Goal: Task Accomplishment & Management: Complete application form

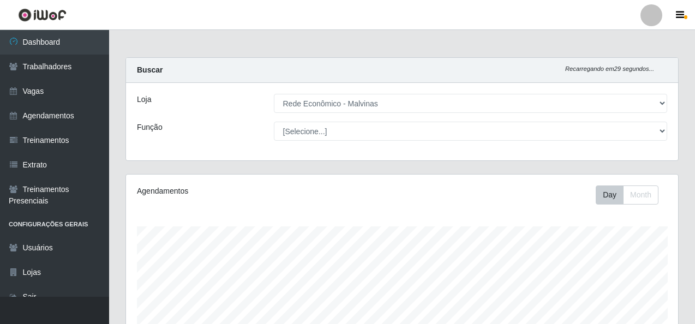
select select "194"
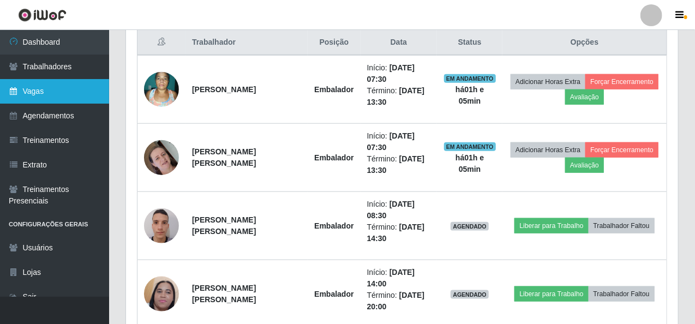
scroll to position [226, 552]
click at [39, 94] on link "Vagas" at bounding box center [54, 91] width 109 height 25
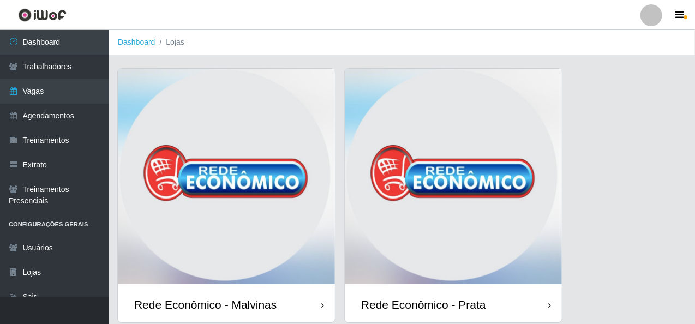
click at [316, 125] on img at bounding box center [226, 178] width 217 height 218
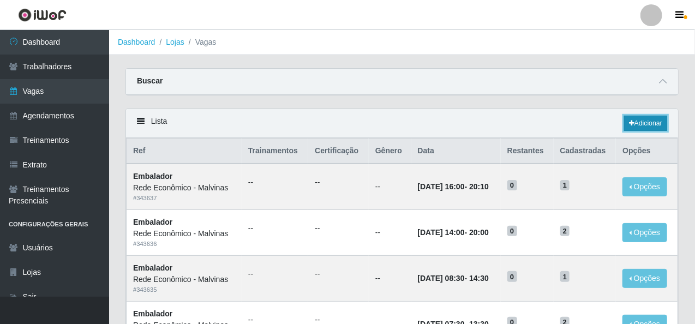
click at [640, 123] on link "Adicionar" at bounding box center [645, 123] width 43 height 15
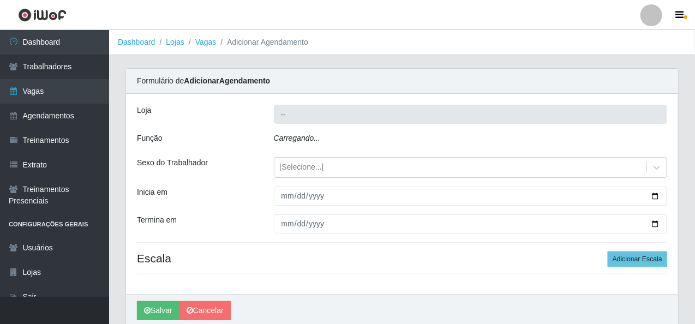
type input "Rede Econômico - Malvinas"
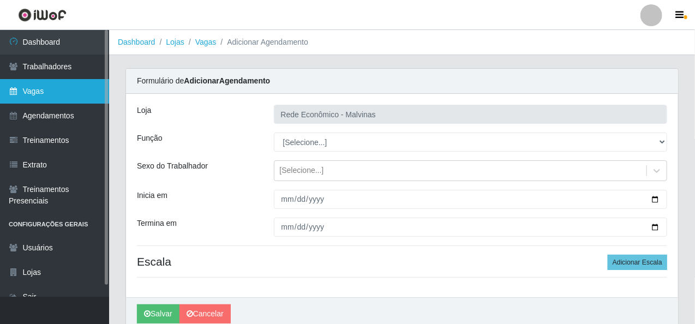
drag, startPoint x: 40, startPoint y: 94, endPoint x: 52, endPoint y: 90, distance: 13.3
click at [40, 94] on link "Vagas" at bounding box center [54, 91] width 109 height 25
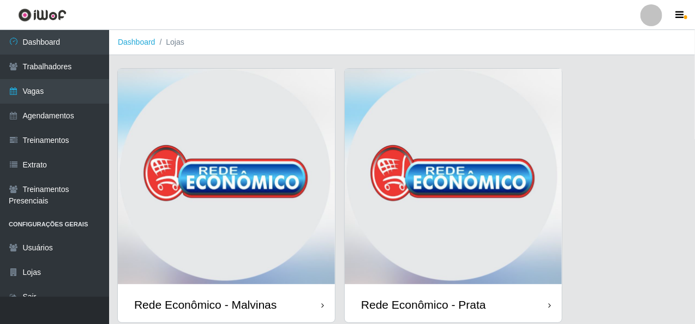
click at [209, 151] on img at bounding box center [226, 178] width 217 height 218
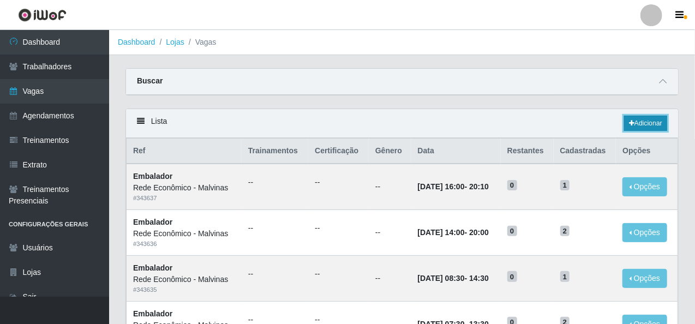
click at [624, 117] on link "Adicionar" at bounding box center [645, 123] width 43 height 15
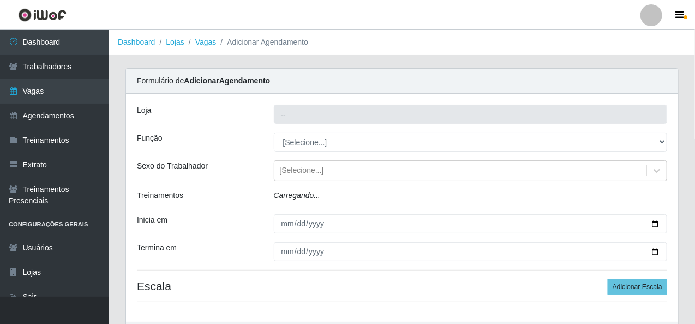
type input "Rede Econômico - Malvinas"
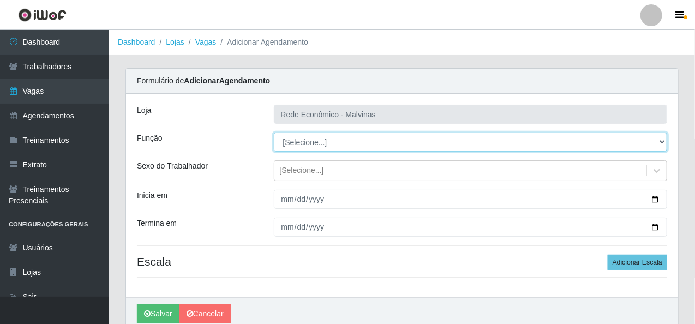
click at [306, 149] on select "[Selecione...] Embalador Embalador + Embalador ++ Operador de Caixa Operador de…" at bounding box center [471, 142] width 394 height 19
select select "1"
click at [274, 133] on select "[Selecione...] Embalador Embalador + Embalador ++ Operador de Caixa Operador de…" at bounding box center [471, 142] width 394 height 19
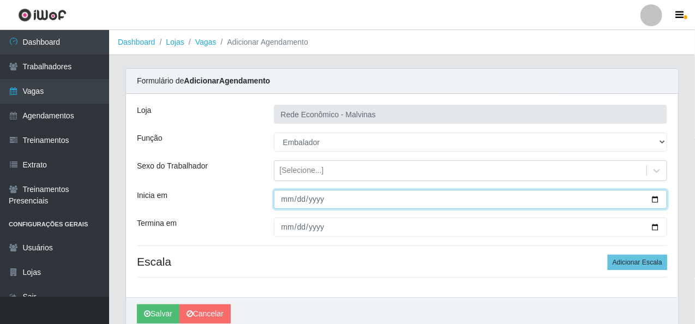
click at [289, 200] on input "Inicia em" at bounding box center [471, 199] width 394 height 19
type input "[DATE]"
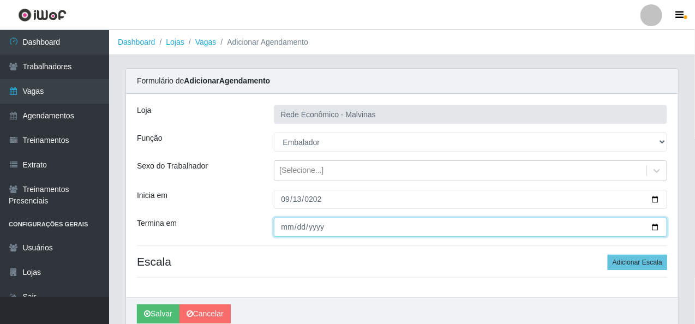
click at [285, 234] on input "Termina em" at bounding box center [471, 227] width 394 height 19
type input "[DATE]"
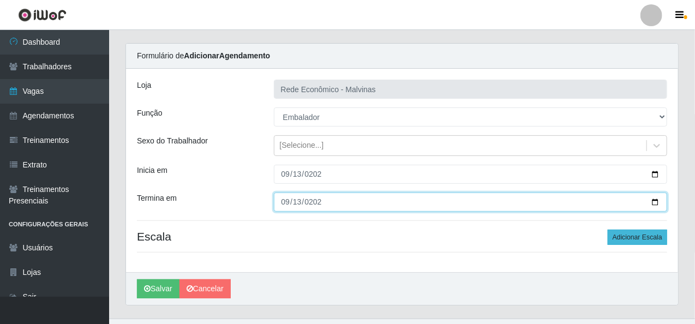
scroll to position [46, 0]
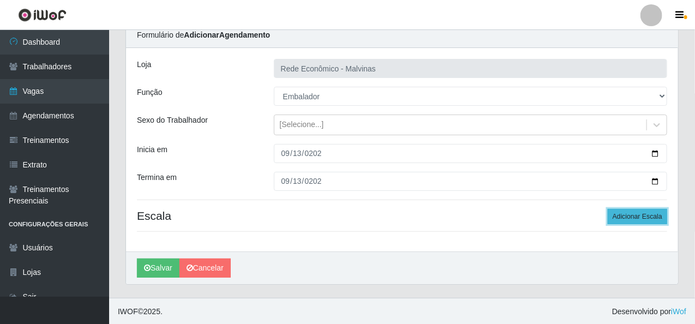
click at [654, 218] on button "Adicionar Escala" at bounding box center [637, 216] width 59 height 15
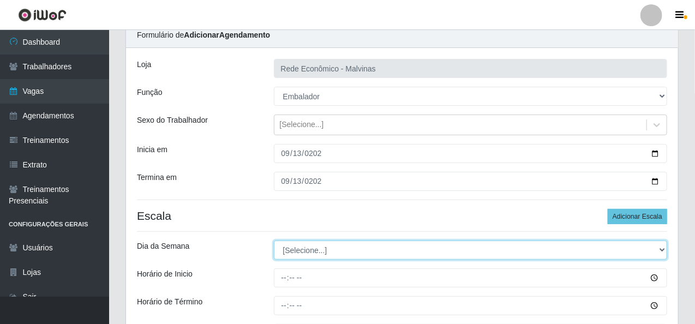
click at [324, 250] on select "[Selecione...] Segunda Terça Quarta Quinta Sexta Sábado Domingo" at bounding box center [471, 250] width 394 height 19
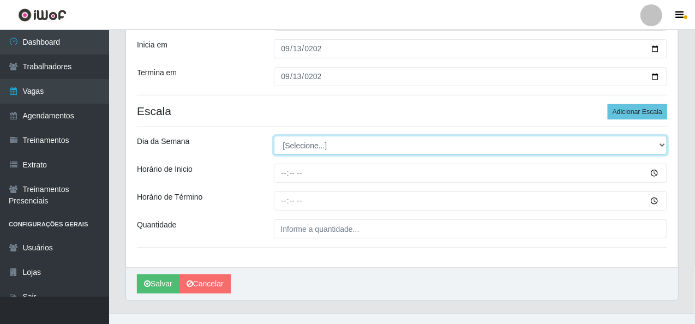
scroll to position [155, 0]
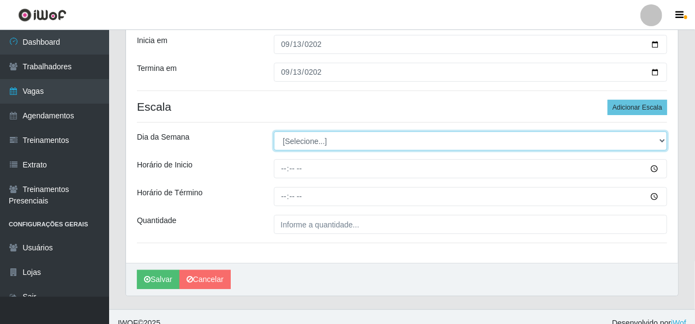
click at [312, 149] on select "[Selecione...] Segunda Terça Quarta Quinta Sexta Sábado Domingo" at bounding box center [471, 141] width 394 height 19
select select "6"
click at [274, 132] on select "[Selecione...] Segunda Terça Quarta Quinta Sexta Sábado Domingo" at bounding box center [471, 141] width 394 height 19
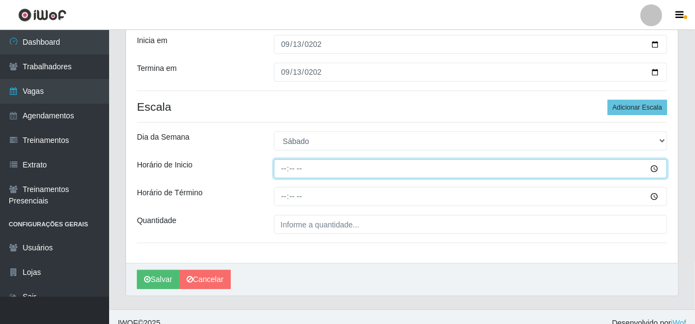
click at [282, 168] on input "Horário de Inicio" at bounding box center [471, 168] width 394 height 19
type input "07:30"
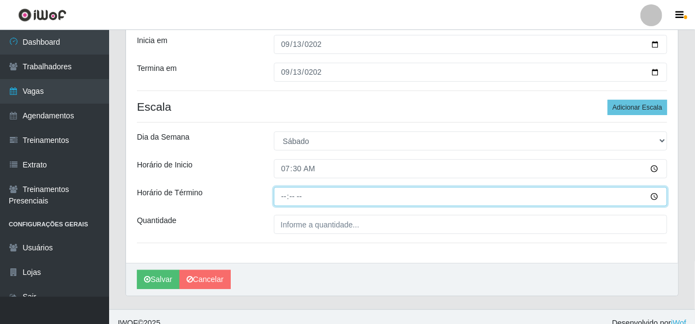
click at [285, 198] on input "Horário de Término" at bounding box center [471, 196] width 394 height 19
type input "13:30"
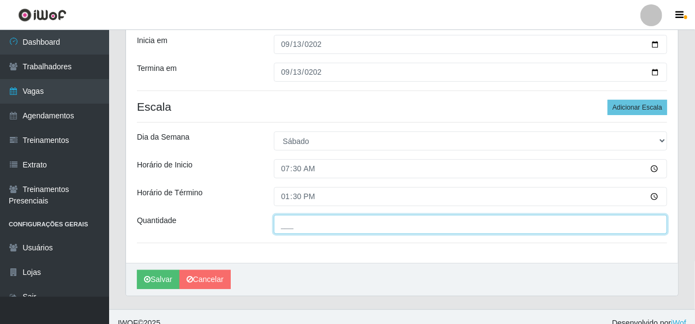
click at [286, 228] on input "___" at bounding box center [471, 224] width 394 height 19
type input "2__"
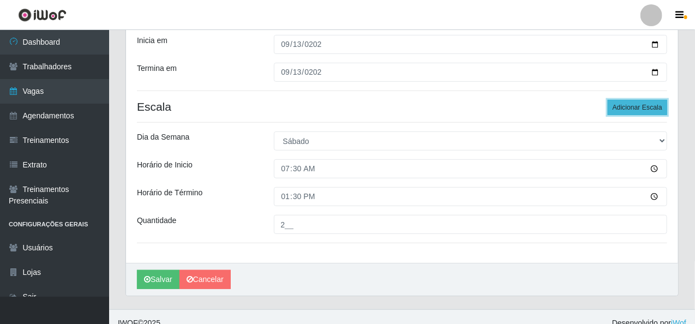
click at [635, 105] on button "Adicionar Escala" at bounding box center [637, 107] width 59 height 15
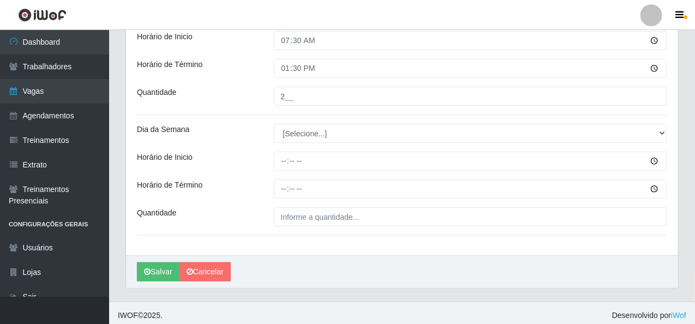
scroll to position [287, 0]
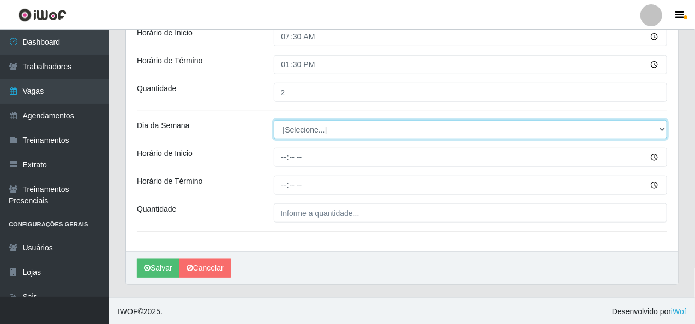
click at [340, 136] on select "[Selecione...] Segunda Terça Quarta Quinta Sexta Sábado Domingo" at bounding box center [471, 129] width 394 height 19
select select "6"
click at [274, 120] on select "[Selecione...] Segunda Terça Quarta Quinta Sexta Sábado Domingo" at bounding box center [471, 129] width 394 height 19
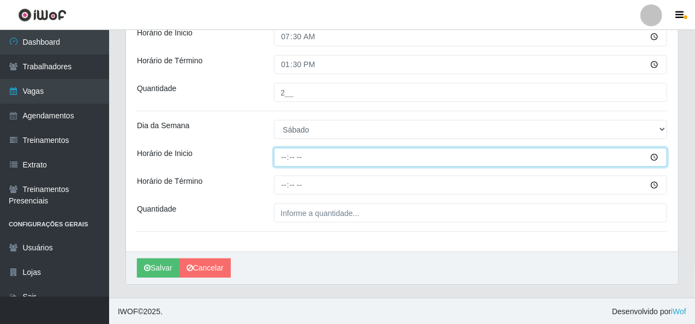
click at [287, 158] on input "Horário de Inicio" at bounding box center [471, 157] width 394 height 19
type input "08:30"
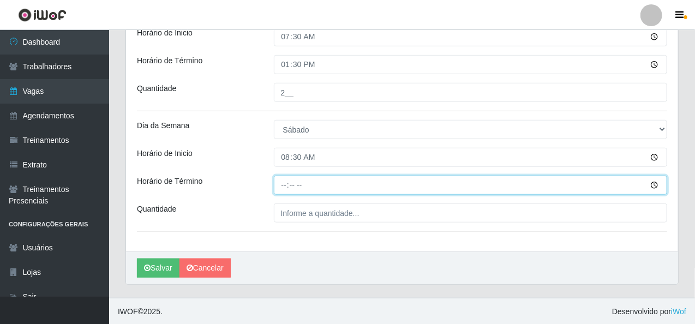
click at [284, 187] on input "Horário de Término" at bounding box center [471, 185] width 394 height 19
type input "14:30"
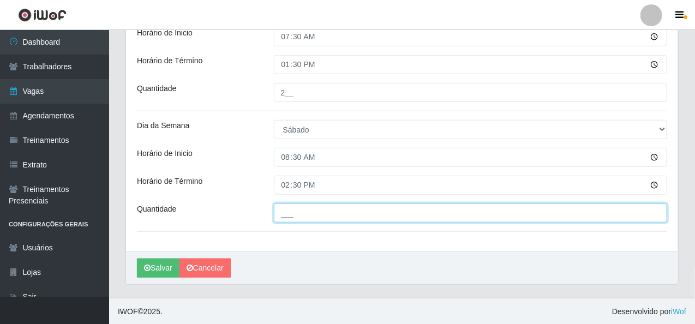
click at [328, 209] on input "___" at bounding box center [471, 213] width 394 height 19
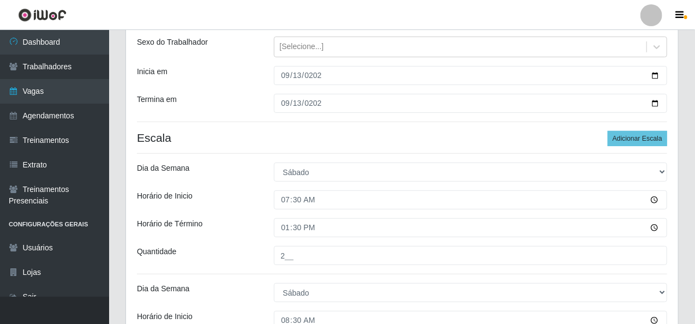
scroll to position [123, 0]
type input "1__"
click at [656, 138] on button "Adicionar Escala" at bounding box center [637, 139] width 59 height 15
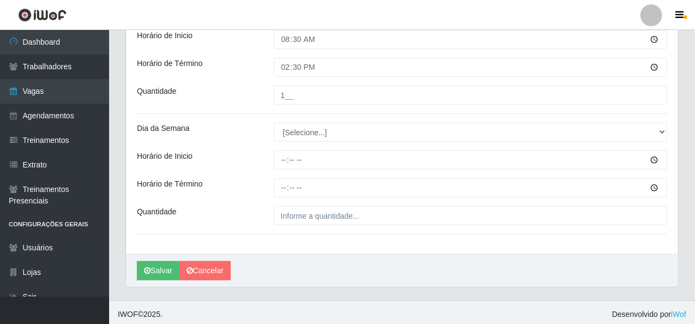
scroll to position [408, 0]
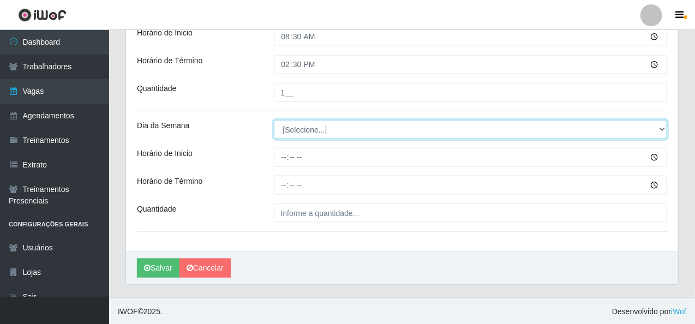
click at [304, 129] on select "[Selecione...] Segunda Terça Quarta Quinta Sexta Sábado Domingo" at bounding box center [471, 129] width 394 height 19
select select "6"
click at [274, 120] on select "[Selecione...] Segunda Terça Quarta Quinta Sexta Sábado Domingo" at bounding box center [471, 129] width 394 height 19
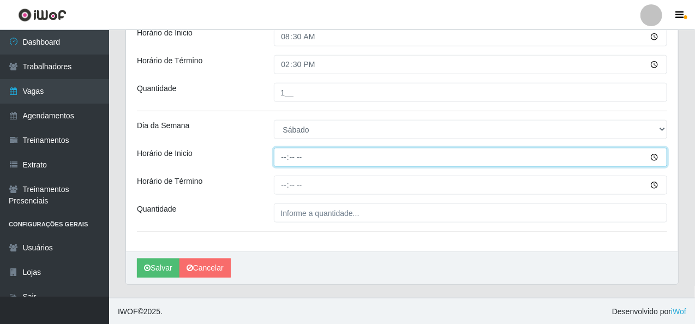
click at [280, 154] on input "Horário de Inicio" at bounding box center [471, 157] width 394 height 19
type input "09:00"
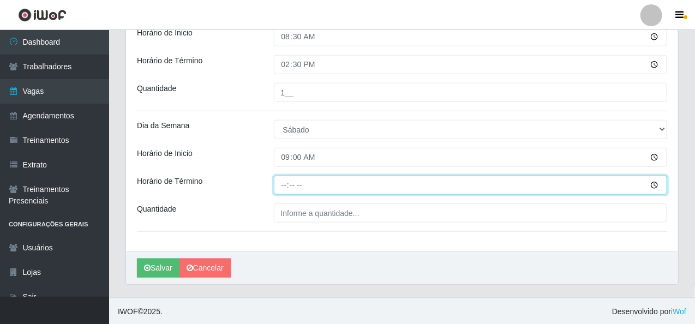
click at [288, 183] on input "Horário de Término" at bounding box center [471, 185] width 394 height 19
type input "15:00"
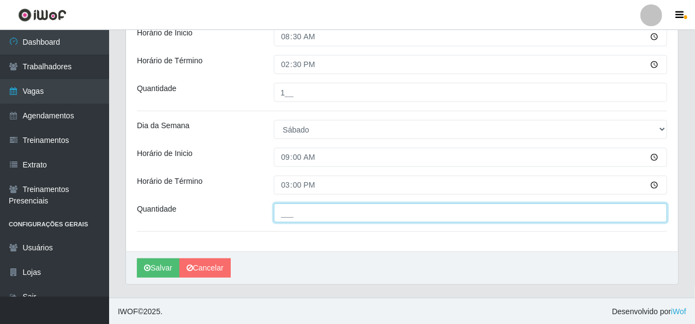
click at [293, 210] on input "___" at bounding box center [471, 213] width 394 height 19
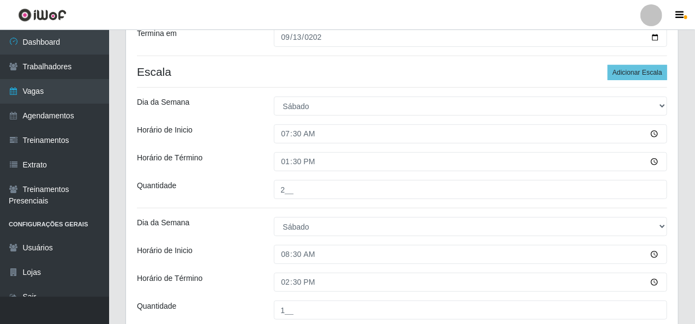
scroll to position [189, 0]
type input "1__"
click at [642, 71] on button "Adicionar Escala" at bounding box center [637, 72] width 59 height 15
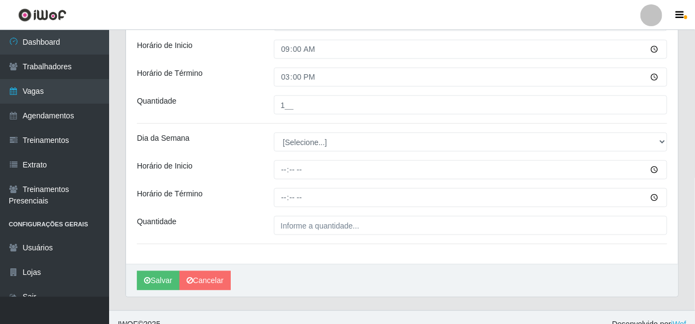
scroll to position [517, 0]
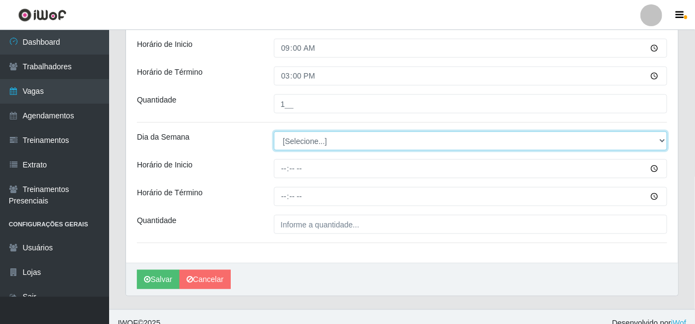
click at [309, 140] on select "[Selecione...] Segunda Terça Quarta Quinta Sexta Sábado Domingo" at bounding box center [471, 141] width 394 height 19
select select "6"
click at [274, 132] on select "[Selecione...] Segunda Terça Quarta Quinta Sexta Sábado Domingo" at bounding box center [471, 141] width 394 height 19
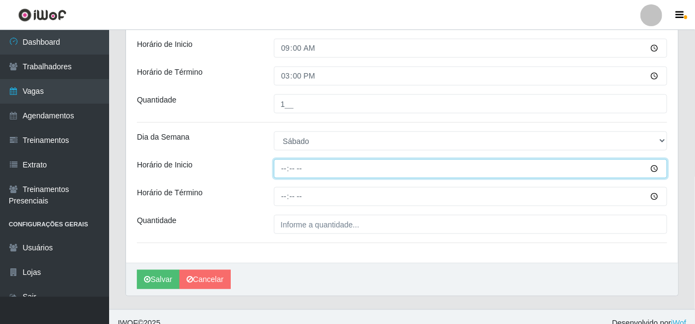
click at [285, 168] on input "Horário de Inicio" at bounding box center [471, 168] width 394 height 19
type input "14:00"
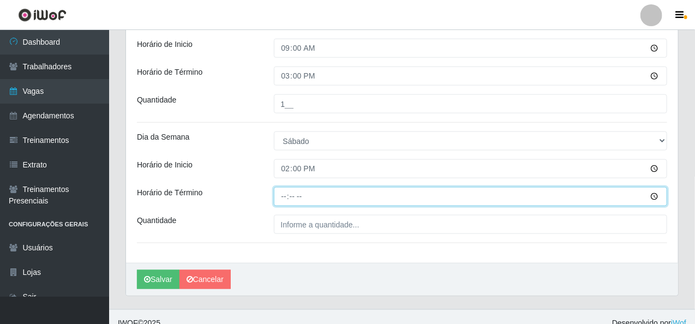
click at [284, 193] on input "Horário de Término" at bounding box center [471, 196] width 394 height 19
type input "20:00"
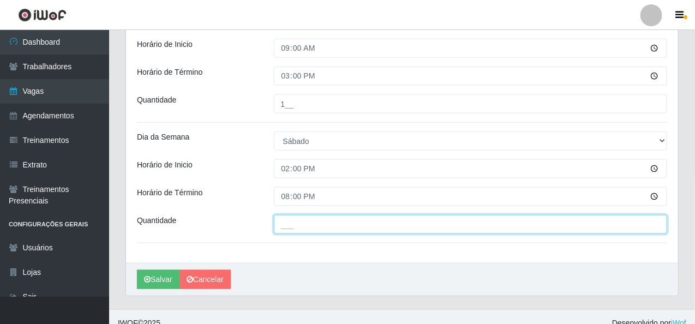
click at [306, 226] on input "___" at bounding box center [471, 224] width 394 height 19
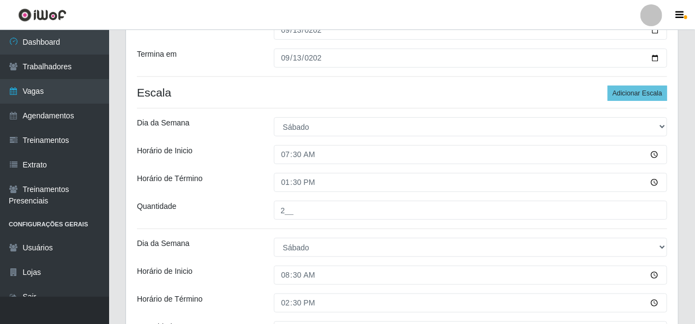
scroll to position [135, 0]
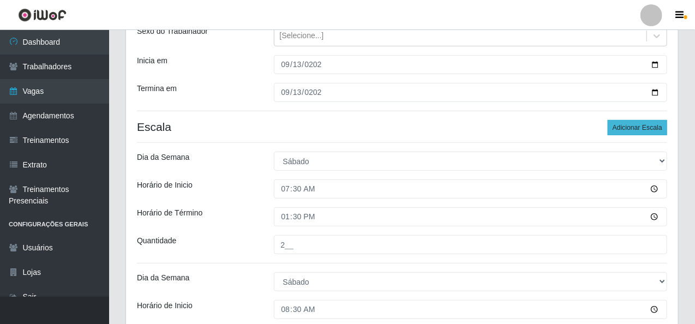
type input "2__"
click at [614, 123] on button "Adicionar Escala" at bounding box center [637, 127] width 59 height 15
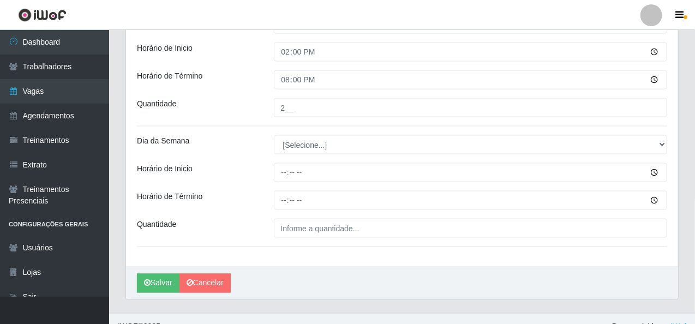
scroll to position [648, 0]
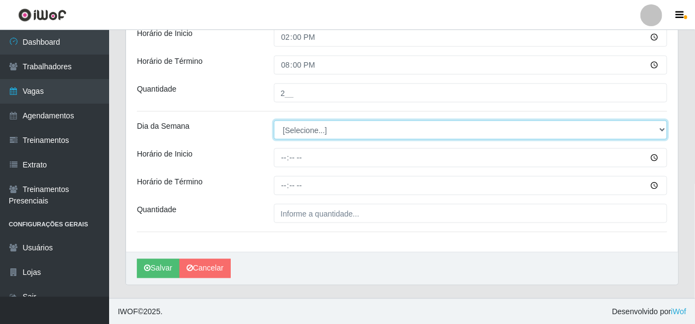
click at [302, 133] on select "[Selecione...] Segunda Terça Quarta Quinta Sexta Sábado Domingo" at bounding box center [471, 130] width 394 height 19
select select "6"
click at [274, 121] on select "[Selecione...] Segunda Terça Quarta Quinta Sexta Sábado Domingo" at bounding box center [471, 130] width 394 height 19
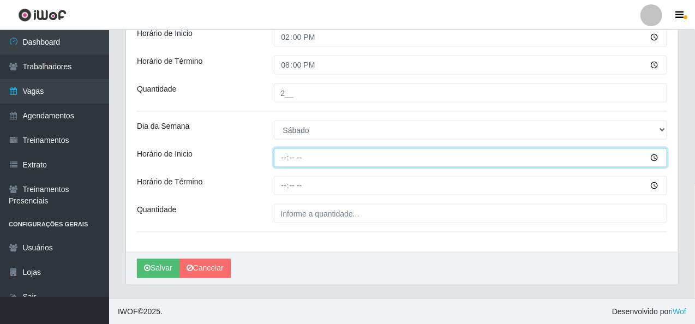
click at [282, 156] on input "Horário de Inicio" at bounding box center [471, 157] width 394 height 19
type input "15:00"
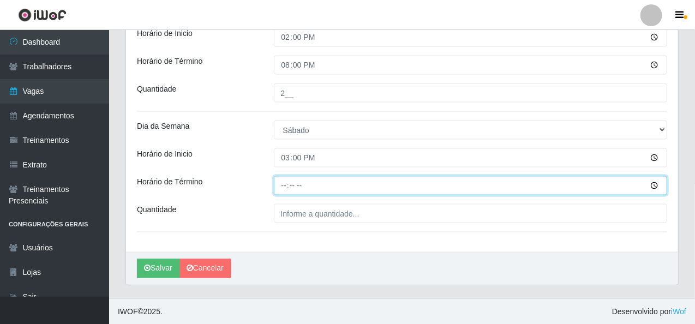
click at [284, 182] on input "Horário de Término" at bounding box center [471, 185] width 394 height 19
type input "20:10"
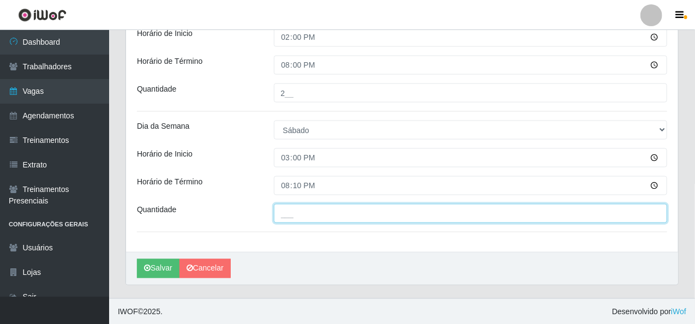
click at [292, 208] on input "___" at bounding box center [471, 213] width 394 height 19
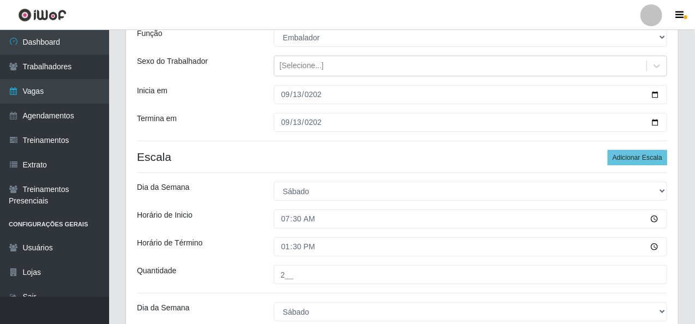
scroll to position [103, 0]
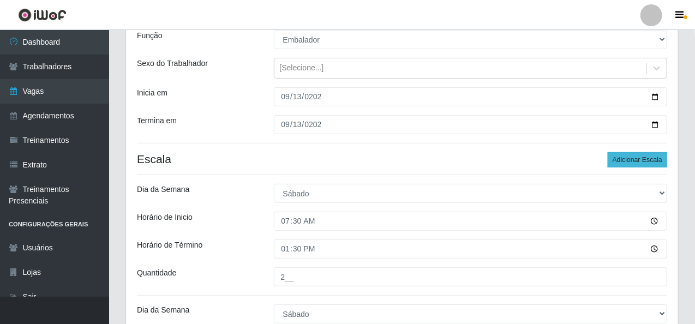
type input "1__"
click at [657, 157] on button "Adicionar Escala" at bounding box center [637, 159] width 59 height 15
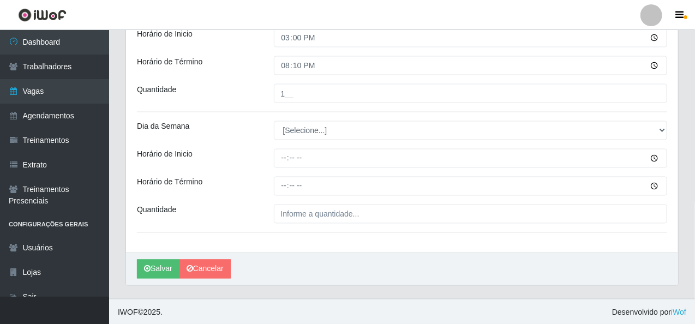
scroll to position [769, 0]
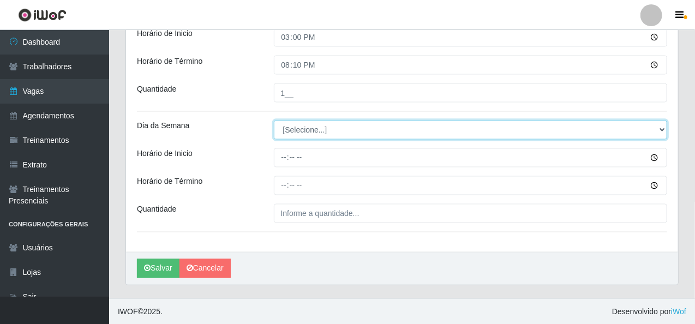
click at [303, 135] on select "[Selecione...] Segunda Terça Quarta Quinta Sexta Sábado Domingo" at bounding box center [471, 130] width 394 height 19
select select "6"
click at [274, 121] on select "[Selecione...] Segunda Terça Quarta Quinta Sexta Sábado Domingo" at bounding box center [471, 130] width 394 height 19
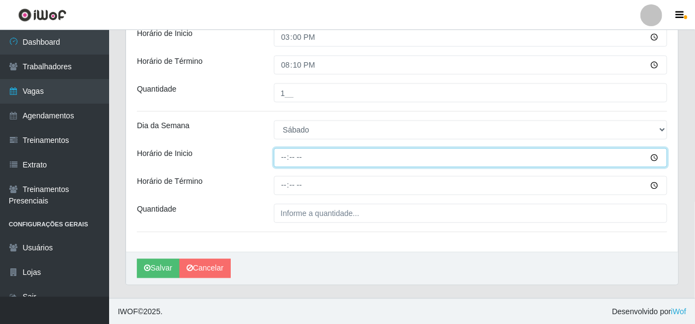
click at [284, 154] on input "Horário de Inicio" at bounding box center [471, 157] width 394 height 19
type input "16:00"
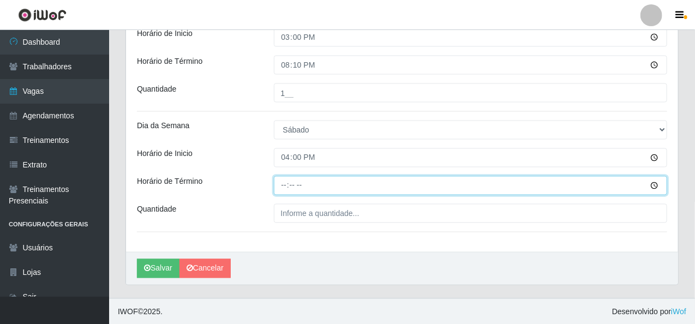
click at [283, 186] on input "Horário de Término" at bounding box center [471, 185] width 394 height 19
type input "20:10"
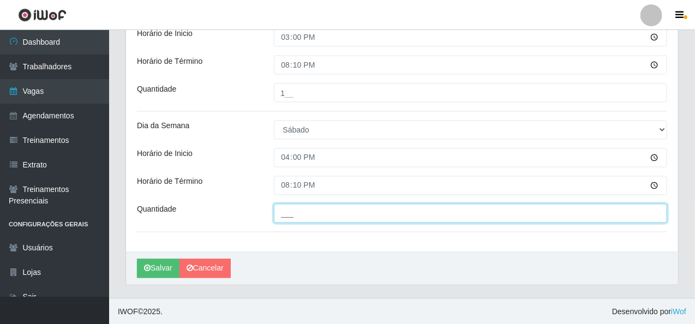
click at [321, 208] on input "___" at bounding box center [471, 213] width 394 height 19
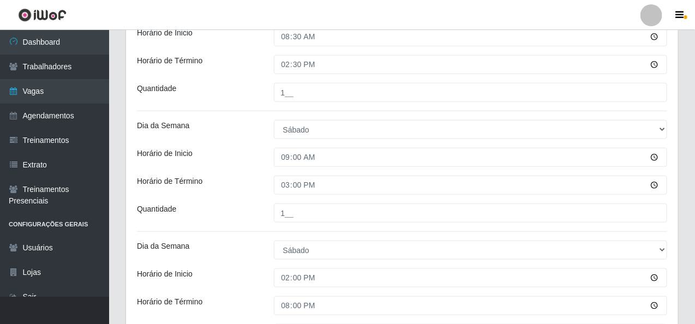
scroll to position [382, 0]
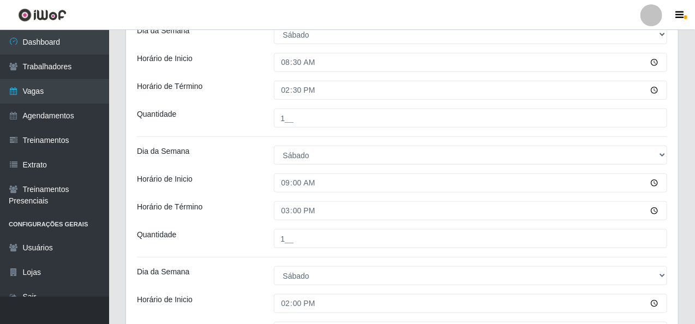
type input "1__"
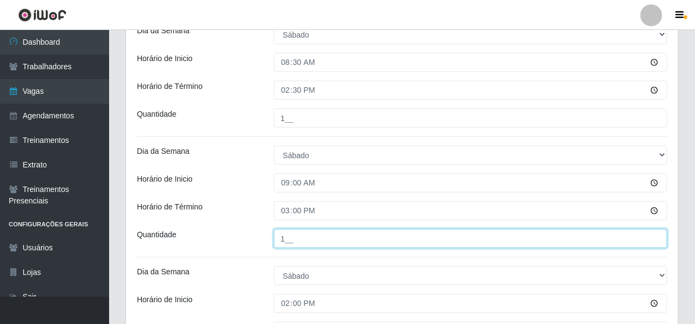
click at [286, 236] on input "1__" at bounding box center [471, 238] width 394 height 19
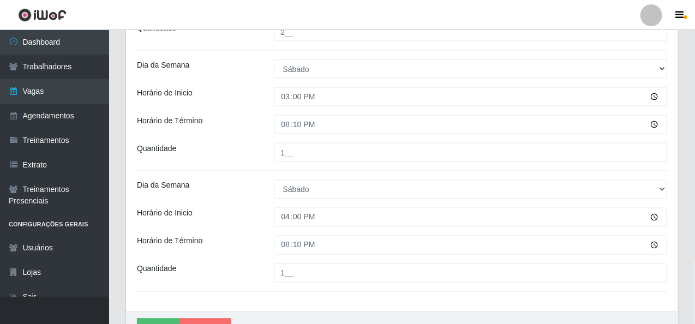
scroll to position [764, 0]
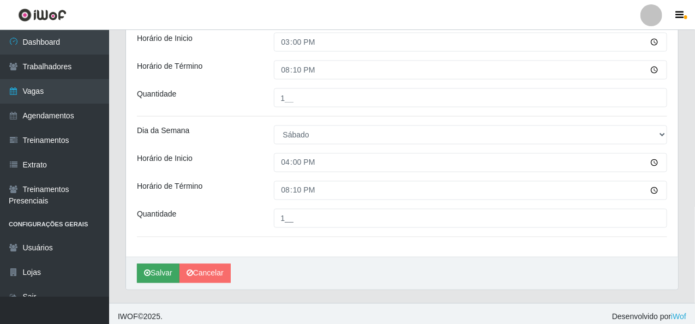
type input "2__"
click at [157, 270] on button "Salvar" at bounding box center [158, 273] width 43 height 19
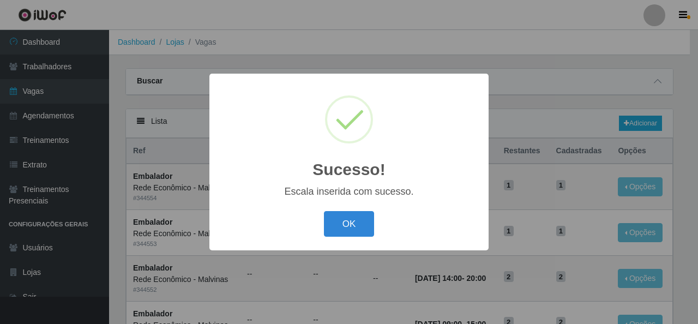
click at [358, 208] on div "OK Cancel" at bounding box center [349, 223] width 258 height 31
click at [358, 225] on button "OK" at bounding box center [349, 224] width 51 height 26
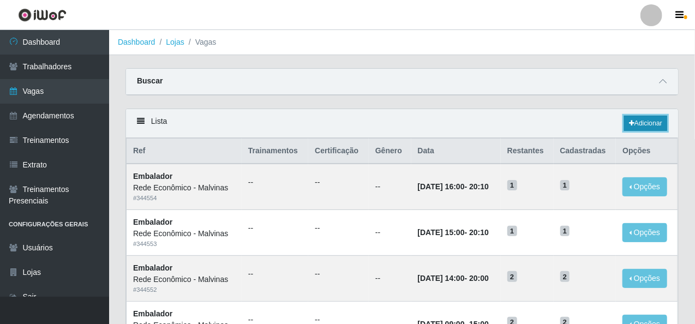
click at [644, 119] on link "Adicionar" at bounding box center [645, 123] width 43 height 15
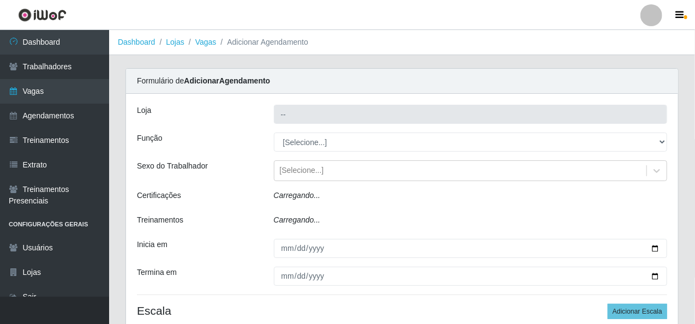
type input "Rede Econômico - Malvinas"
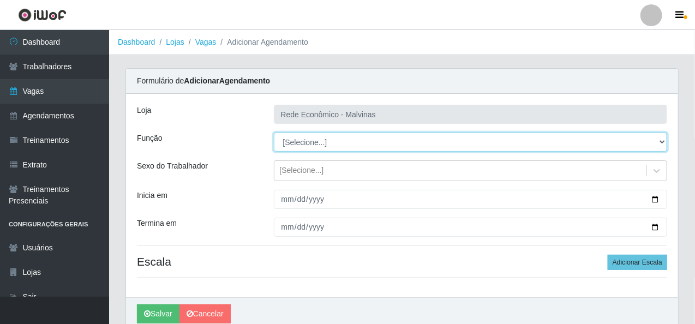
click at [331, 142] on select "[Selecione...] Embalador Embalador + Embalador ++ Operador de Caixa Operador de…" at bounding box center [471, 142] width 394 height 19
select select "1"
click at [274, 133] on select "[Selecione...] Embalador Embalador + Embalador ++ Operador de Caixa Operador de…" at bounding box center [471, 142] width 394 height 19
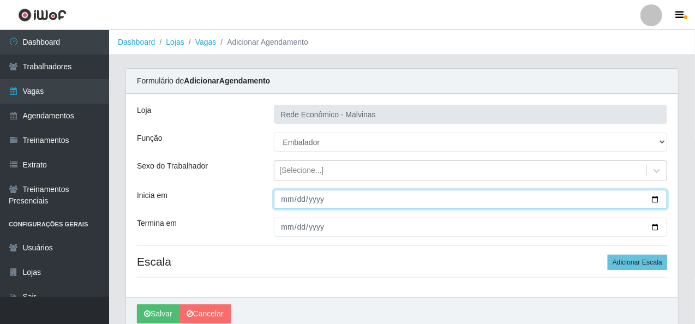
click at [283, 199] on input "Inicia em" at bounding box center [471, 199] width 394 height 19
type input "[DATE]"
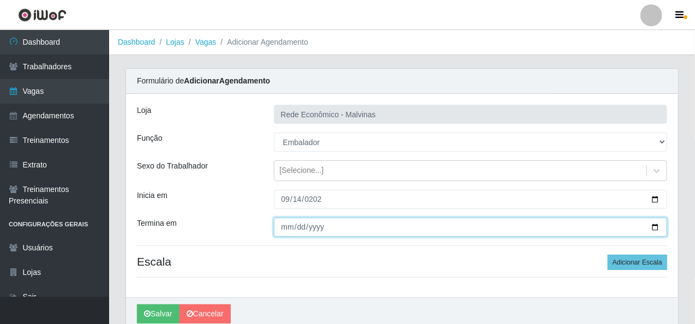
click at [290, 224] on input "Termina em" at bounding box center [471, 227] width 394 height 19
type input "[DATE]"
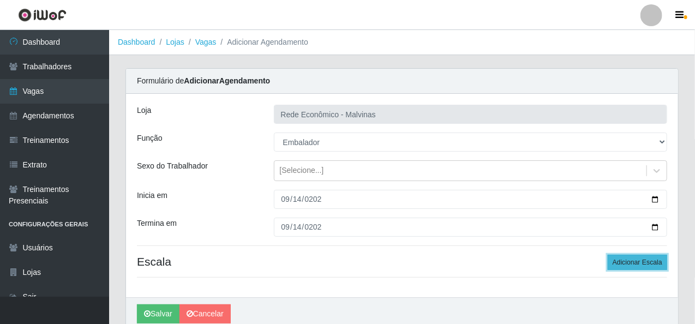
click at [648, 262] on button "Adicionar Escala" at bounding box center [637, 262] width 59 height 15
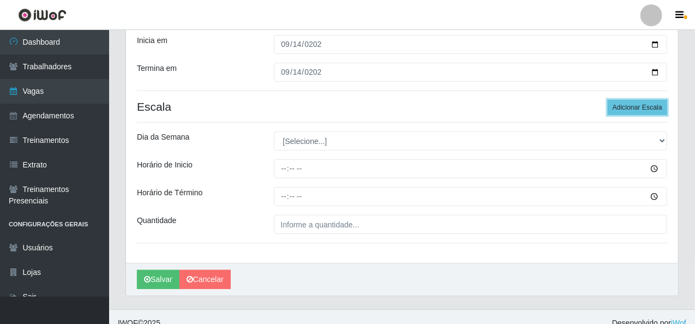
scroll to position [164, 0]
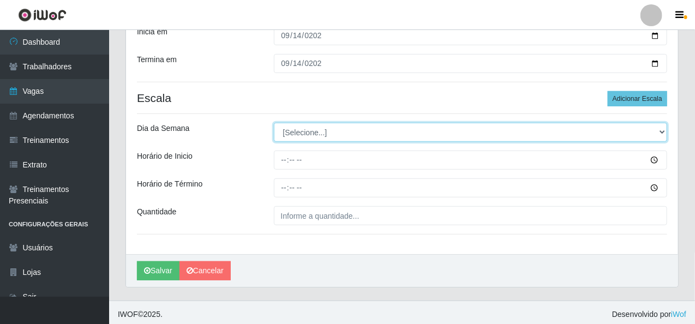
click at [288, 139] on select "[Selecione...] Segunda Terça Quarta Quinta Sexta Sábado Domingo" at bounding box center [471, 132] width 394 height 19
click at [274, 123] on select "[Selecione...] Segunda Terça Quarta Quinta Sexta Sábado Domingo" at bounding box center [471, 132] width 394 height 19
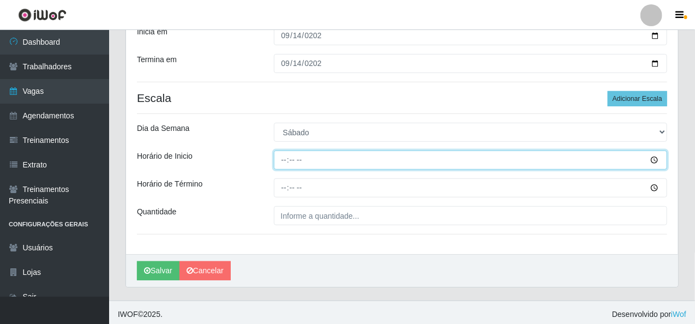
click at [286, 156] on input "Horário de Inicio" at bounding box center [471, 160] width 394 height 19
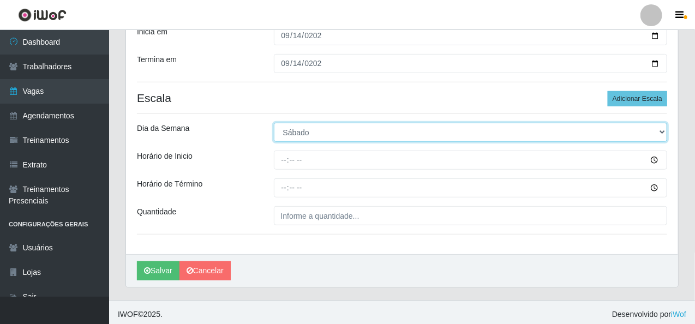
click at [310, 136] on select "[Selecione...] Segunda Terça Quarta Quinta Sexta Sábado Domingo" at bounding box center [471, 132] width 394 height 19
select select "0"
click at [274, 123] on select "[Selecione...] Segunda Terça Quarta Quinta Sexta Sábado Domingo" at bounding box center [471, 132] width 394 height 19
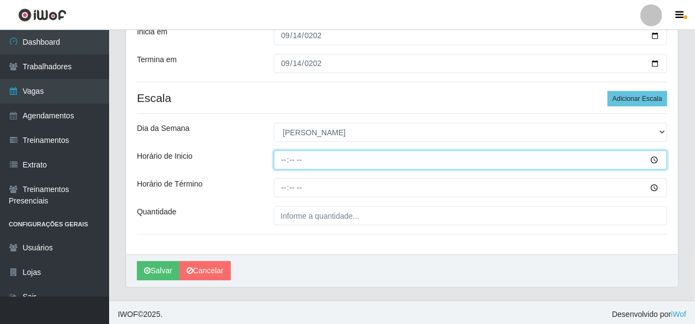
click at [282, 162] on input "Horário de Inicio" at bounding box center [471, 160] width 394 height 19
type input "07:30"
click at [292, 160] on input "07:30" at bounding box center [471, 160] width 394 height 19
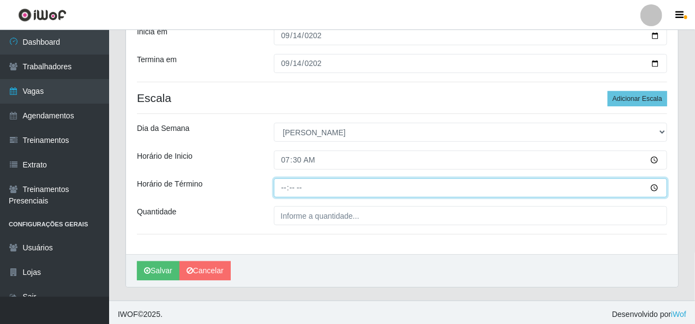
click at [285, 184] on input "Horário de Término" at bounding box center [471, 187] width 394 height 19
type input "12:30"
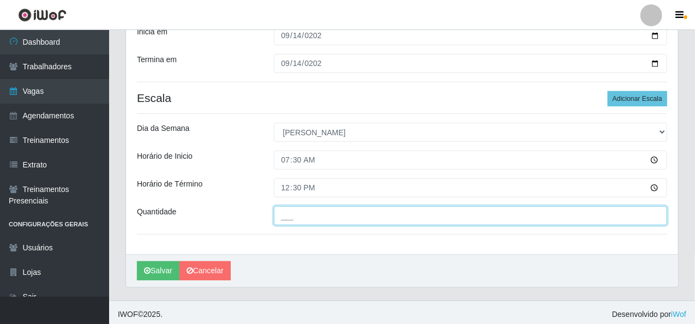
click at [302, 216] on input "___" at bounding box center [471, 215] width 394 height 19
type input "2__"
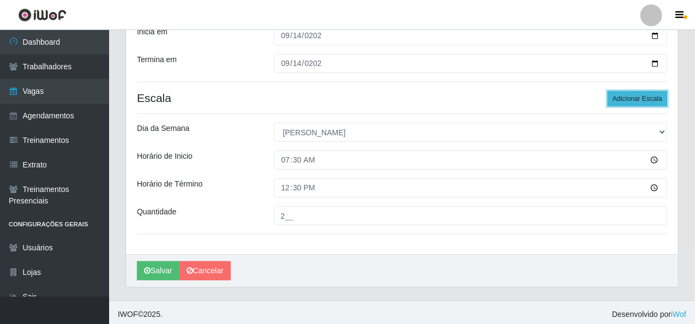
click at [626, 92] on button "Adicionar Escala" at bounding box center [637, 98] width 59 height 15
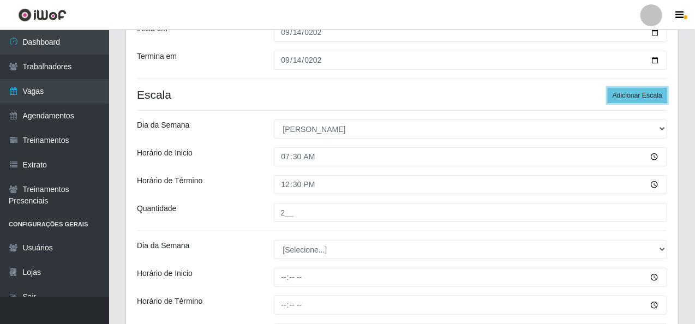
scroll to position [273, 0]
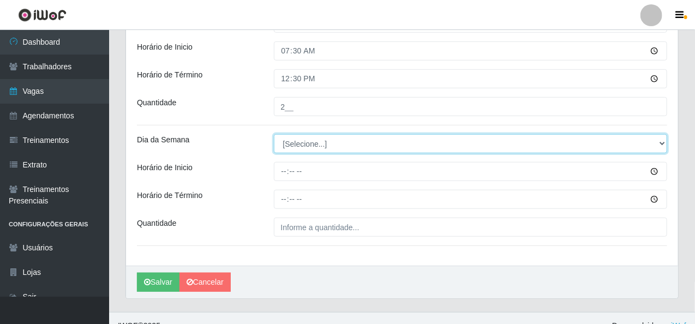
click at [295, 147] on select "[Selecione...] Segunda Terça Quarta Quinta Sexta Sábado Domingo" at bounding box center [471, 143] width 394 height 19
select select "0"
click at [274, 134] on select "[Selecione...] Segunda Terça Quarta Quinta Sexta Sábado Domingo" at bounding box center [471, 143] width 394 height 19
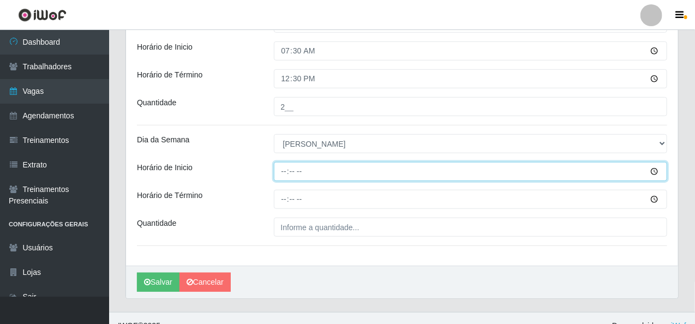
click at [288, 177] on input "Horário de Inicio" at bounding box center [471, 171] width 394 height 19
type input "08:00"
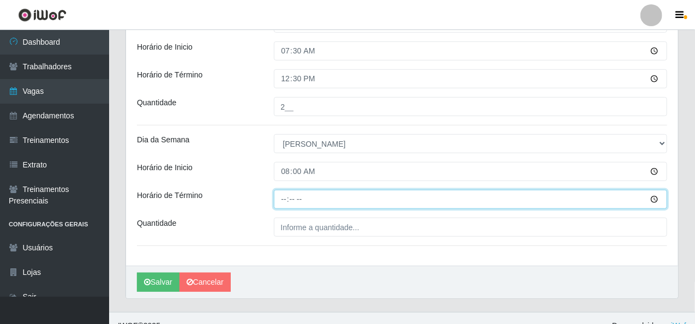
click at [284, 193] on input "Horário de Término" at bounding box center [471, 199] width 394 height 19
type input "13:00"
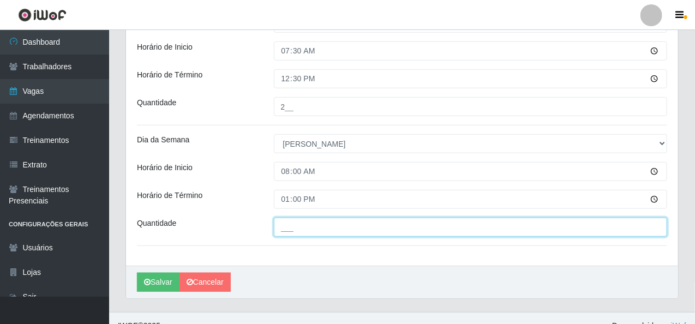
click at [303, 226] on input "___" at bounding box center [471, 227] width 394 height 19
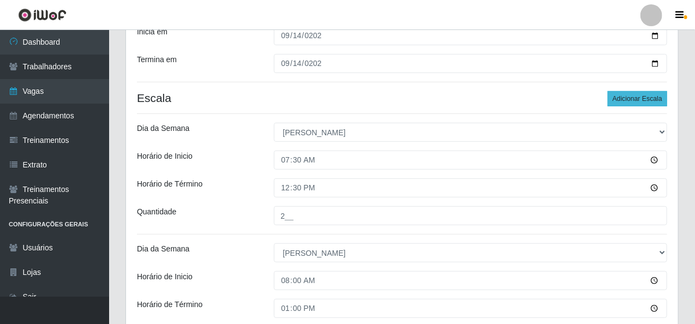
type input "2__"
click at [650, 98] on button "Adicionar Escala" at bounding box center [637, 98] width 59 height 15
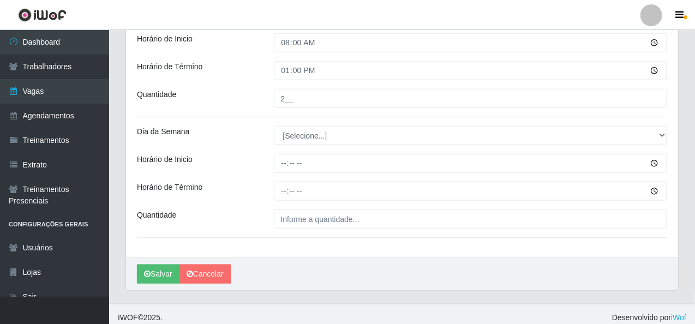
scroll to position [408, 0]
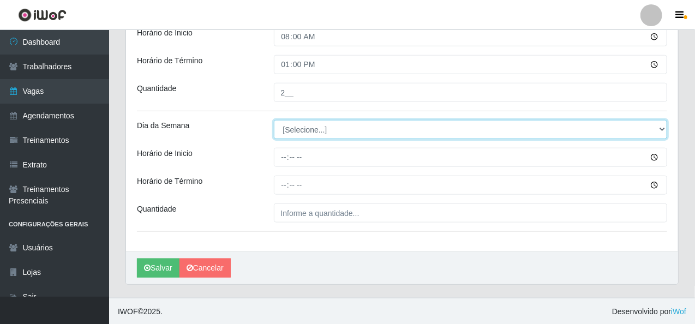
click at [305, 130] on select "[Selecione...] Segunda Terça Quarta Quinta Sexta Sábado Domingo" at bounding box center [471, 129] width 394 height 19
select select "0"
click at [274, 120] on select "[Selecione...] Segunda Terça Quarta Quinta Sexta Sábado Domingo" at bounding box center [471, 129] width 394 height 19
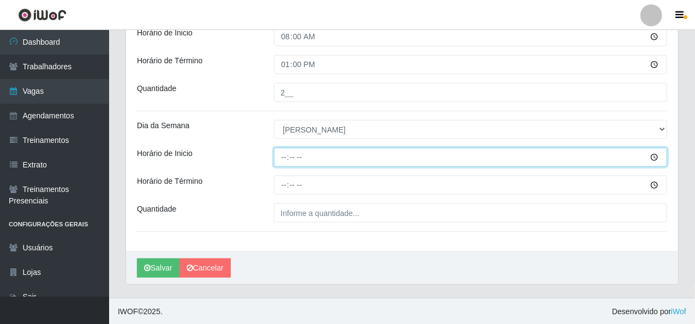
click at [282, 153] on input "Horário de Inicio" at bounding box center [471, 157] width 394 height 19
type input "09:00"
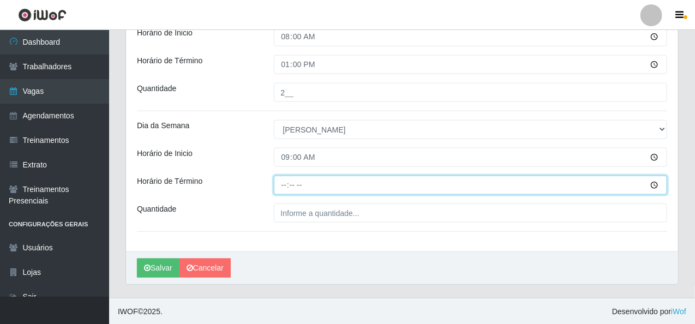
click at [289, 187] on input "Horário de Término" at bounding box center [471, 185] width 394 height 19
type input "13:15"
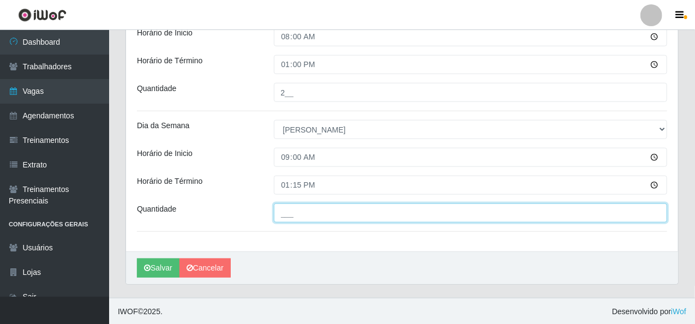
click at [299, 219] on input "___" at bounding box center [471, 213] width 394 height 19
type input "1__"
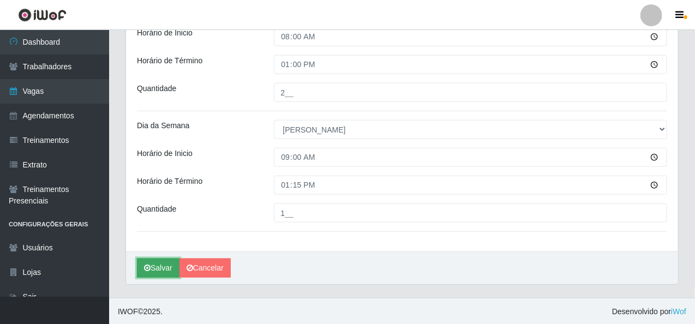
click at [157, 272] on button "Salvar" at bounding box center [158, 268] width 43 height 19
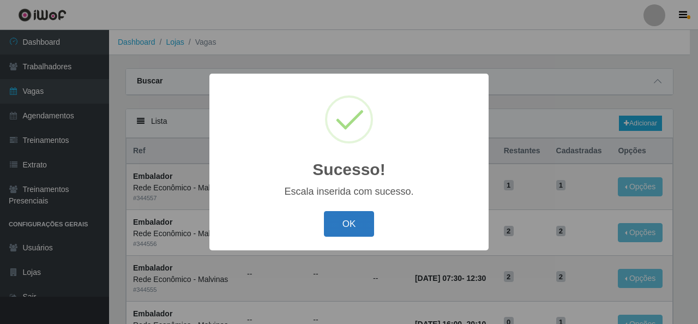
click at [364, 224] on button "OK" at bounding box center [349, 224] width 51 height 26
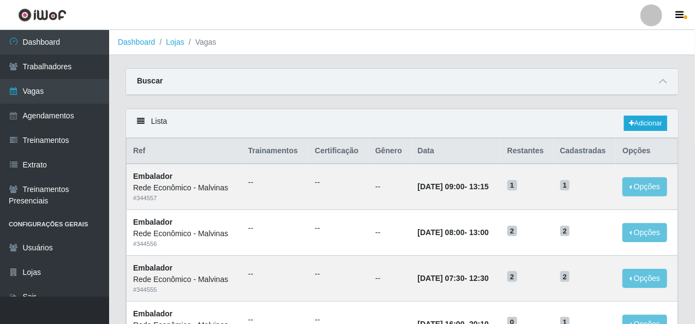
click at [650, 115] on div "Lista Adicionar" at bounding box center [402, 123] width 552 height 29
click at [665, 126] on link "Adicionar" at bounding box center [645, 123] width 43 height 15
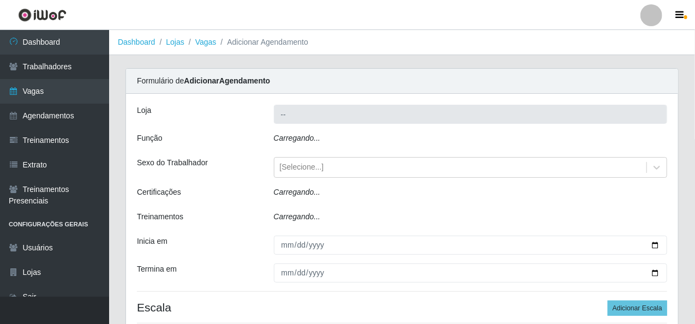
type input "Rede Econômico - Malvinas"
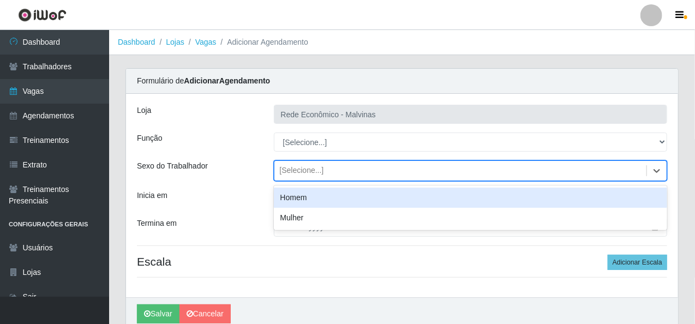
click at [299, 165] on div "[Selecione...]" at bounding box center [302, 170] width 44 height 11
click at [333, 162] on div "[Selecione...]" at bounding box center [460, 171] width 373 height 18
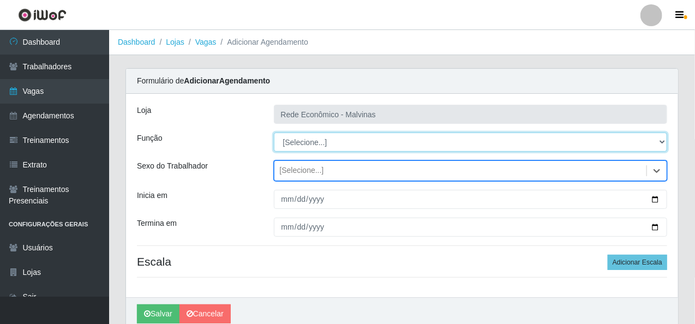
click at [318, 140] on select "[Selecione...] Embalador Embalador + Embalador ++ Operador de Caixa Operador de…" at bounding box center [471, 142] width 394 height 19
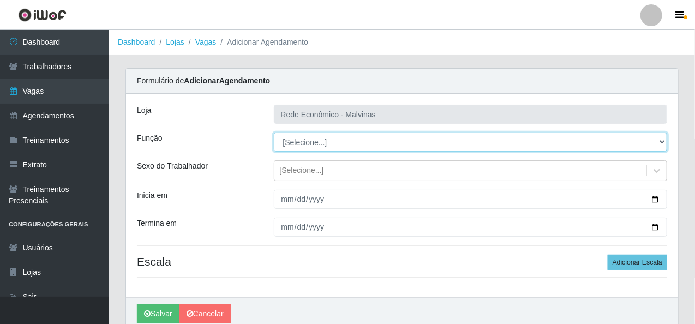
select select "1"
click at [274, 133] on select "[Selecione...] Embalador Embalador + Embalador ++ Operador de Caixa Operador de…" at bounding box center [471, 142] width 394 height 19
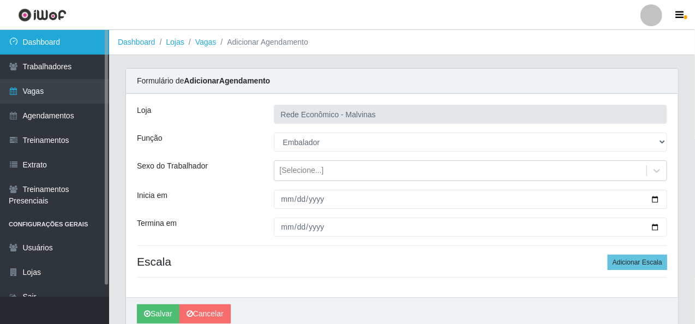
click at [55, 40] on link "Dashboard" at bounding box center [54, 42] width 109 height 25
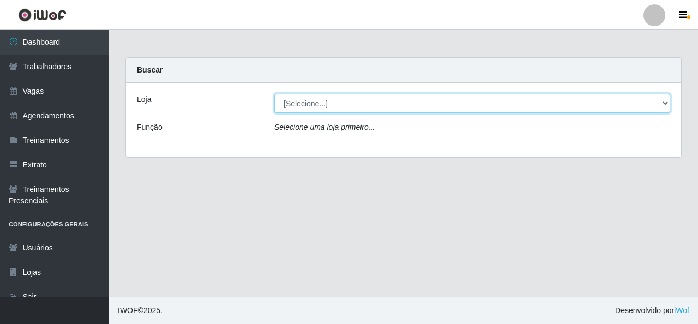
click at [347, 105] on select "[Selecione...] Rede Econômico - Malvinas Rede Econômico - Prata" at bounding box center [472, 103] width 396 height 19
select select "194"
click at [274, 94] on select "[Selecione...] Rede Econômico - Malvinas Rede Econômico - Prata" at bounding box center [472, 103] width 396 height 19
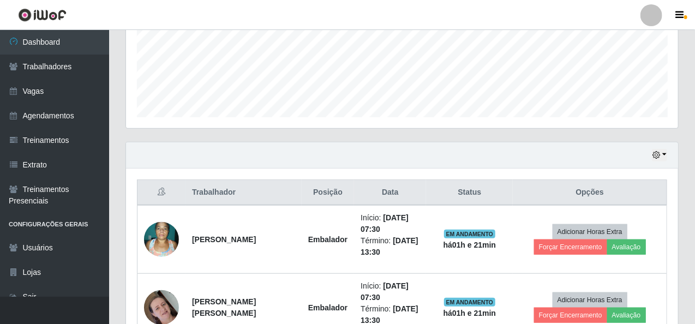
scroll to position [226, 552]
click at [664, 154] on button "button" at bounding box center [659, 155] width 15 height 13
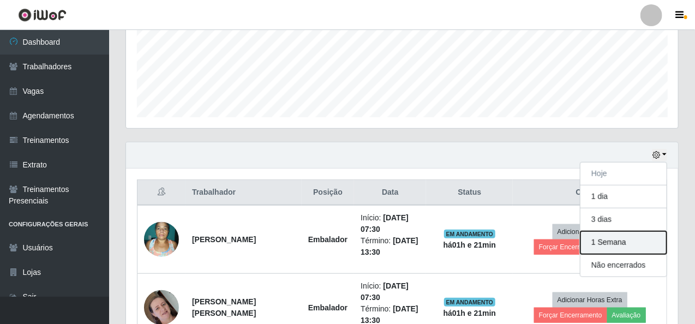
click at [610, 242] on button "1 Semana" at bounding box center [624, 242] width 86 height 23
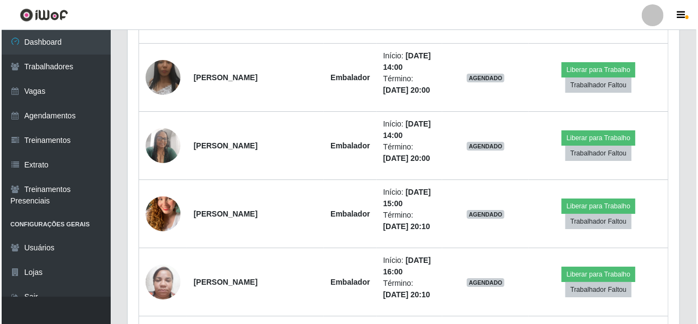
scroll to position [1596, 0]
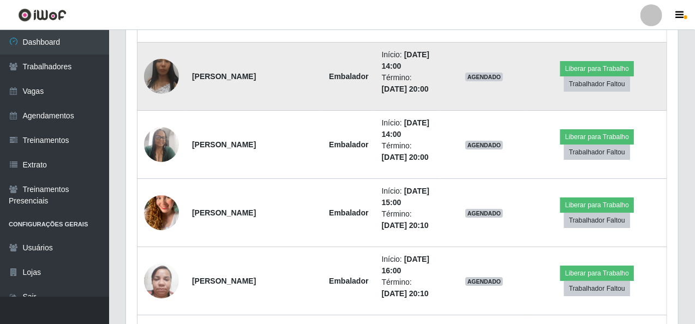
click at [147, 69] on img at bounding box center [161, 76] width 35 height 77
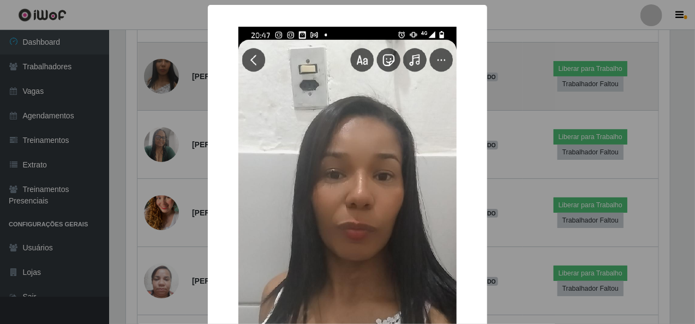
scroll to position [226, 548]
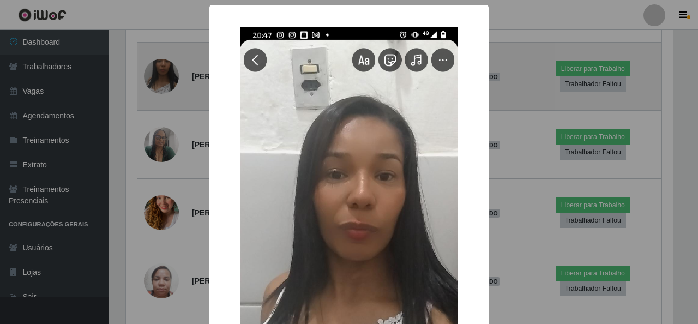
click at [147, 69] on div "× OK Cancel" at bounding box center [349, 162] width 698 height 324
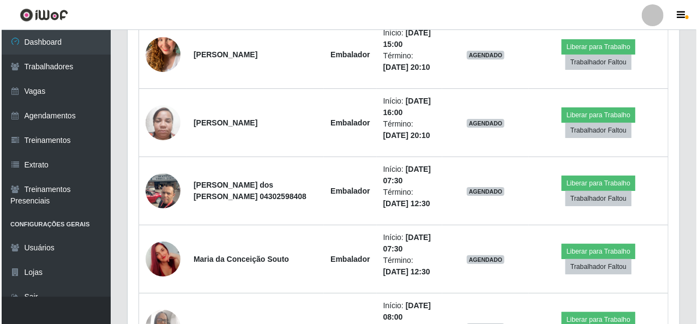
scroll to position [1759, 0]
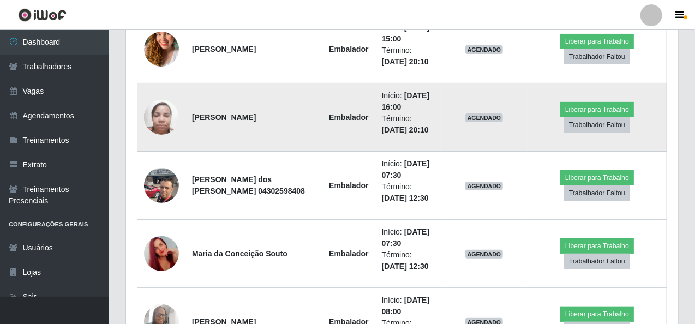
click at [159, 109] on img at bounding box center [161, 117] width 35 height 46
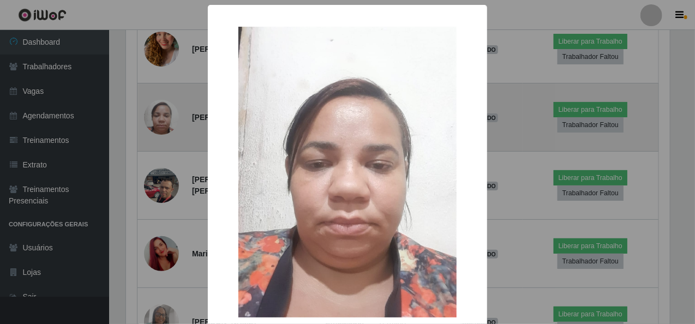
scroll to position [226, 548]
click at [159, 109] on div "× OK Cancel" at bounding box center [349, 162] width 698 height 324
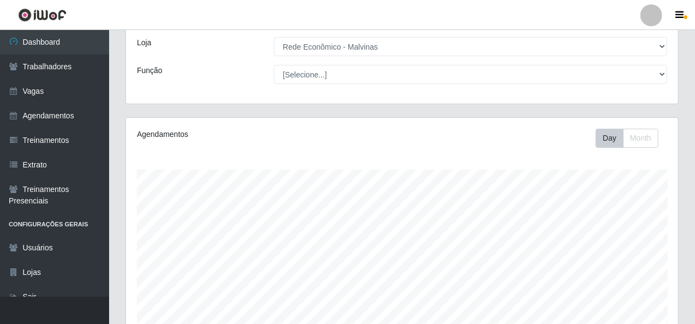
scroll to position [0, 0]
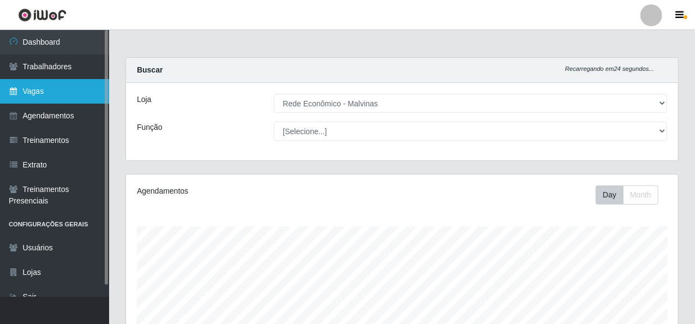
click at [41, 93] on link "Vagas" at bounding box center [54, 91] width 109 height 25
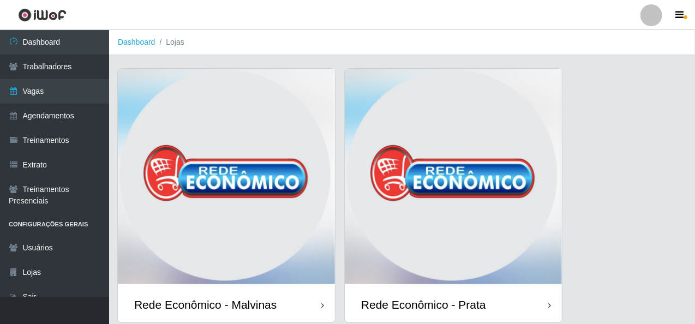
click at [190, 128] on img at bounding box center [226, 178] width 217 height 218
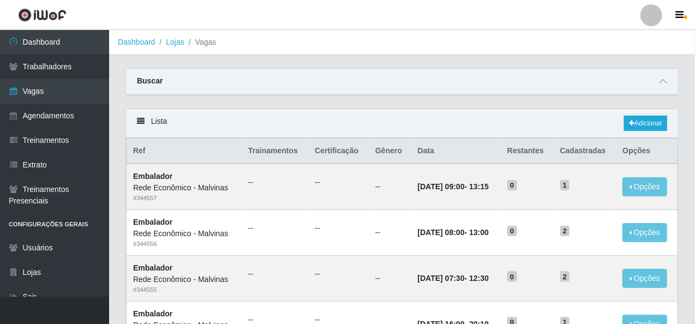
click at [666, 115] on div "Lista Adicionar" at bounding box center [402, 123] width 552 height 29
click at [656, 119] on link "Adicionar" at bounding box center [645, 123] width 43 height 15
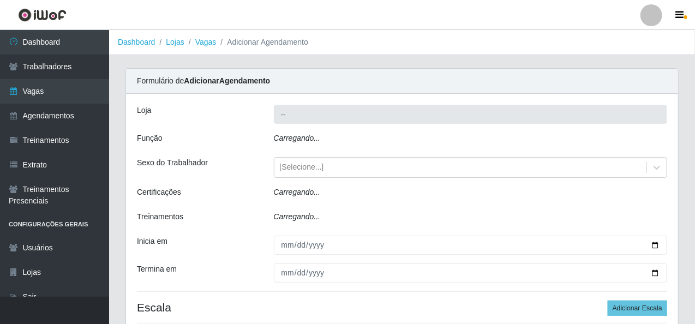
type input "Rede Econômico - Malvinas"
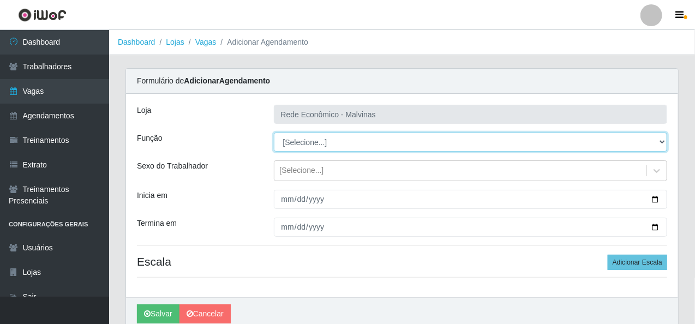
click at [306, 139] on select "[Selecione...] Embalador Embalador + Embalador ++ Operador de Caixa Operador de…" at bounding box center [471, 142] width 394 height 19
select select "1"
click at [274, 133] on select "[Selecione...] Embalador Embalador + Embalador ++ Operador de Caixa Operador de…" at bounding box center [471, 142] width 394 height 19
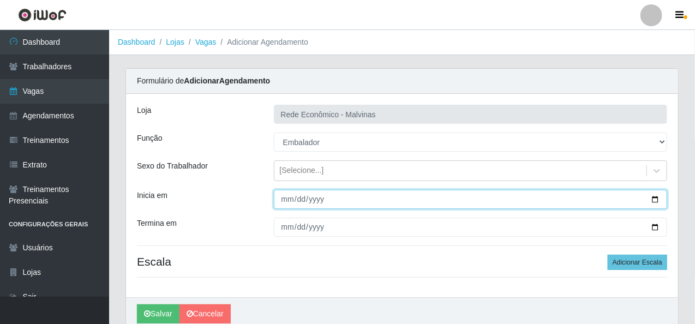
click at [283, 202] on input "Inicia em" at bounding box center [471, 199] width 394 height 19
type input "[DATE]"
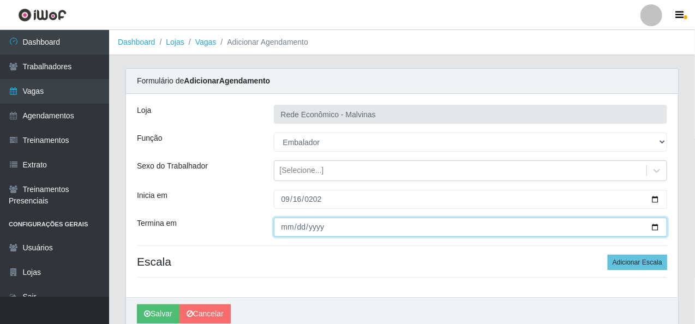
click at [288, 219] on input "Termina em" at bounding box center [471, 227] width 394 height 19
type input "[DATE]"
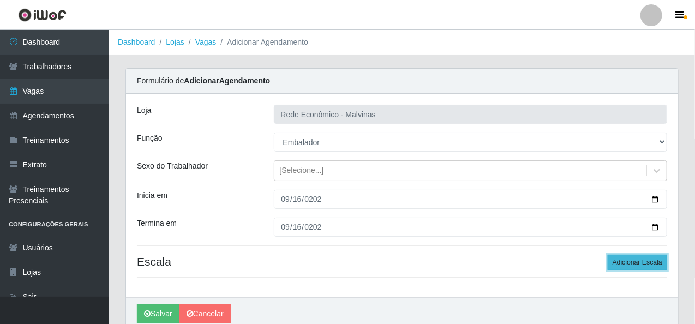
click at [623, 265] on button "Adicionar Escala" at bounding box center [637, 262] width 59 height 15
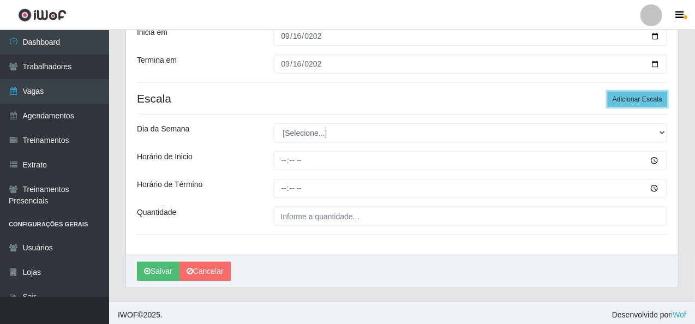
scroll to position [164, 0]
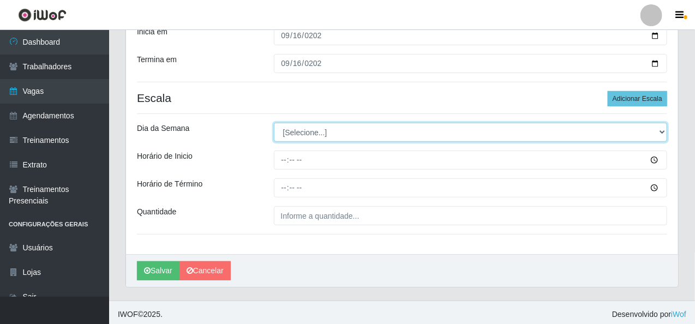
click at [282, 134] on select "[Selecione...] Segunda Terça Quarta Quinta Sexta Sábado Domingo" at bounding box center [471, 132] width 394 height 19
select select "2"
click at [274, 123] on select "[Selecione...] Segunda Terça Quarta Quinta Sexta Sábado Domingo" at bounding box center [471, 132] width 394 height 19
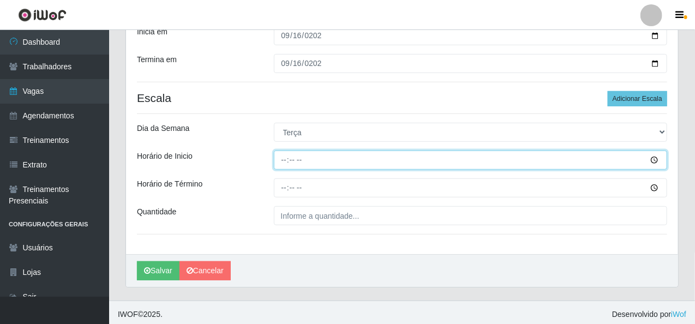
click at [280, 160] on input "Horário de Inicio" at bounding box center [471, 160] width 394 height 19
type input "07:30"
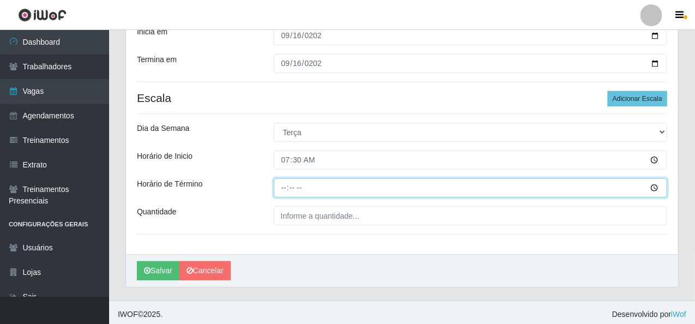
click at [282, 190] on input "Horário de Término" at bounding box center [471, 187] width 394 height 19
type input "13:30"
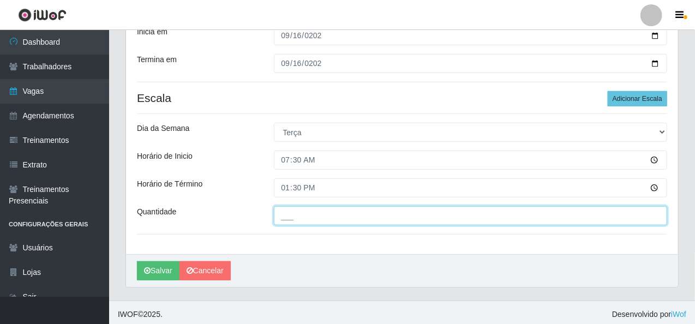
click at [296, 212] on input "___" at bounding box center [471, 215] width 394 height 19
type input "2__"
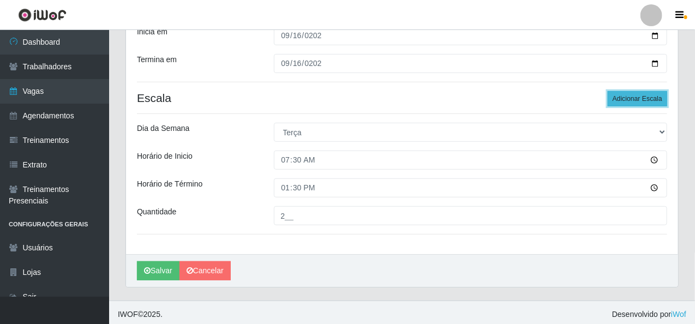
click at [629, 99] on button "Adicionar Escala" at bounding box center [637, 98] width 59 height 15
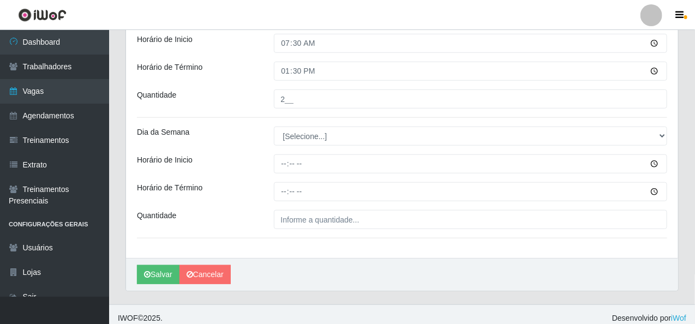
scroll to position [287, 0]
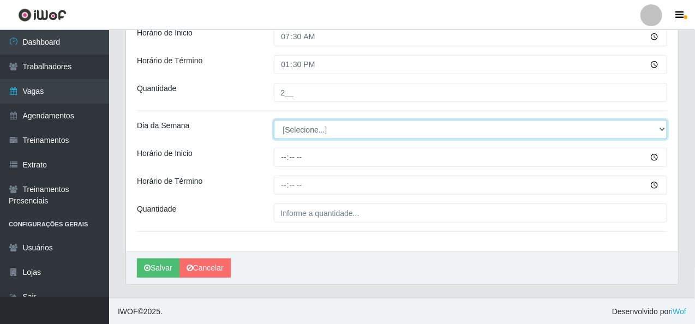
click at [320, 129] on select "[Selecione...] Segunda Terça Quarta Quinta Sexta Sábado Domingo" at bounding box center [471, 129] width 394 height 19
click at [274, 120] on select "[Selecione...] Segunda Terça Quarta Quinta Sexta Sábado Domingo" at bounding box center [471, 129] width 394 height 19
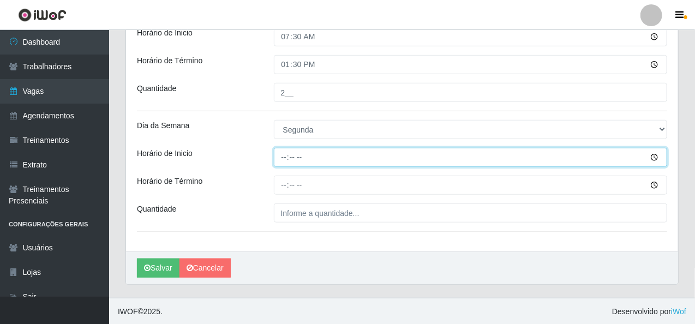
click at [285, 157] on input "Horário de Inicio" at bounding box center [471, 157] width 394 height 19
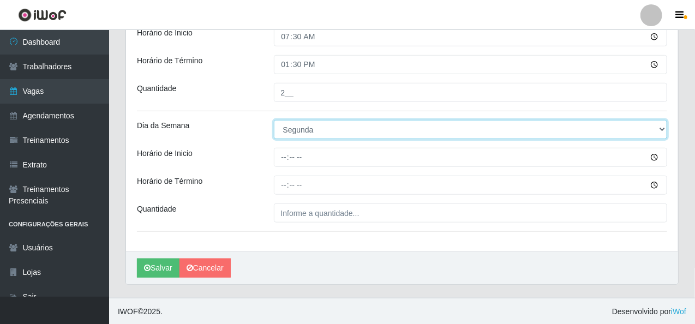
click at [318, 127] on select "[Selecione...] Segunda Terça Quarta Quinta Sexta Sábado Domingo" at bounding box center [471, 129] width 394 height 19
click at [274, 120] on select "[Selecione...] Segunda Terça Quarta Quinta Sexta Sábado Domingo" at bounding box center [471, 129] width 394 height 19
drag, startPoint x: 331, startPoint y: 124, endPoint x: 325, endPoint y: 136, distance: 13.2
click at [332, 125] on select "[Selecione...] Segunda Terça Quarta Quinta Sexta Sábado Domingo" at bounding box center [471, 129] width 394 height 19
click at [274, 120] on select "[Selecione...] Segunda Terça Quarta Quinta Sexta Sábado Domingo" at bounding box center [471, 129] width 394 height 19
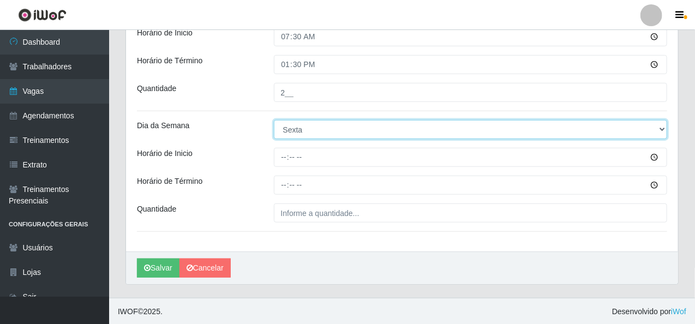
click at [312, 134] on select "[Selecione...] Segunda Terça Quarta Quinta Sexta Sábado Domingo" at bounding box center [471, 129] width 394 height 19
select select "2"
click at [274, 120] on select "[Selecione...] Segunda Terça Quarta Quinta Sexta Sábado Domingo" at bounding box center [471, 129] width 394 height 19
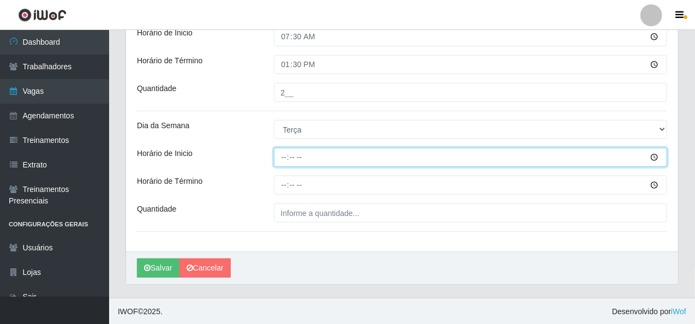
click at [285, 160] on input "Horário de Inicio" at bounding box center [471, 157] width 394 height 19
type input "08:30"
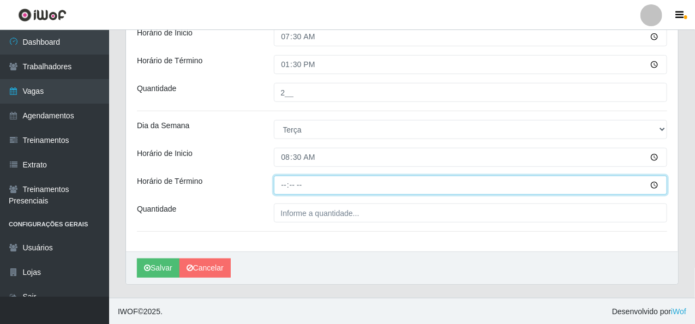
click at [283, 187] on input "Horário de Término" at bounding box center [471, 185] width 394 height 19
type input "14:30"
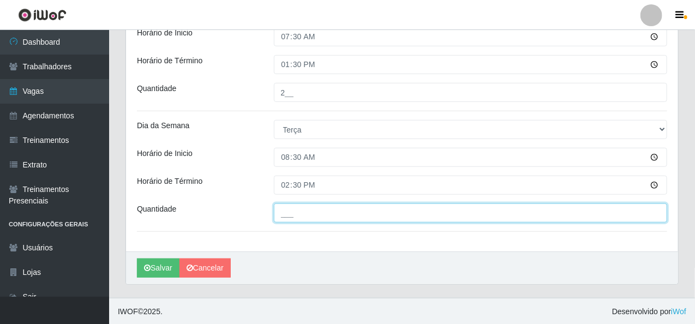
click at [299, 208] on input "___" at bounding box center [471, 213] width 394 height 19
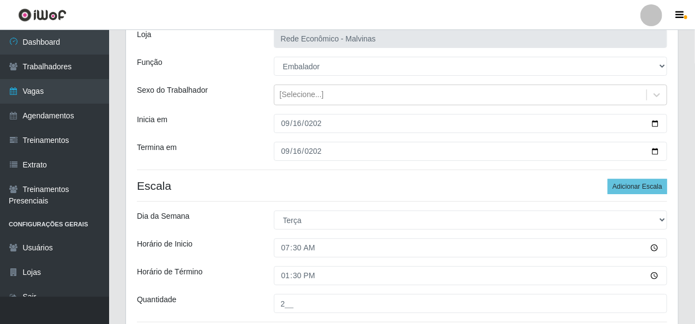
scroll to position [69, 0]
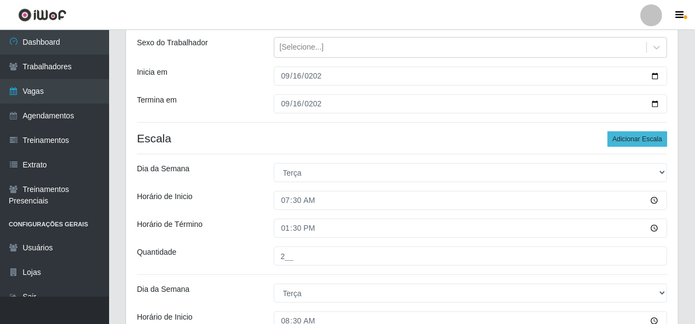
type input "1__"
click at [629, 138] on button "Adicionar Escala" at bounding box center [637, 139] width 59 height 15
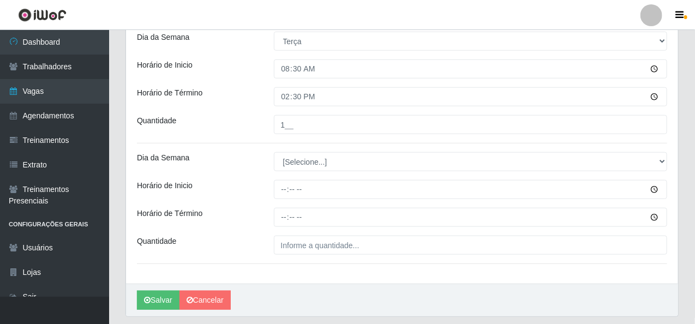
scroll to position [408, 0]
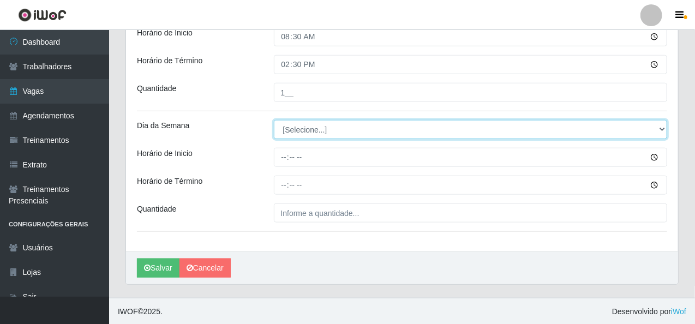
click at [318, 125] on select "[Selecione...] Segunda Terça Quarta Quinta Sexta Sábado Domingo" at bounding box center [471, 129] width 394 height 19
select select "2"
click at [274, 120] on select "[Selecione...] Segunda Terça Quarta Quinta Sexta Sábado Domingo" at bounding box center [471, 129] width 394 height 19
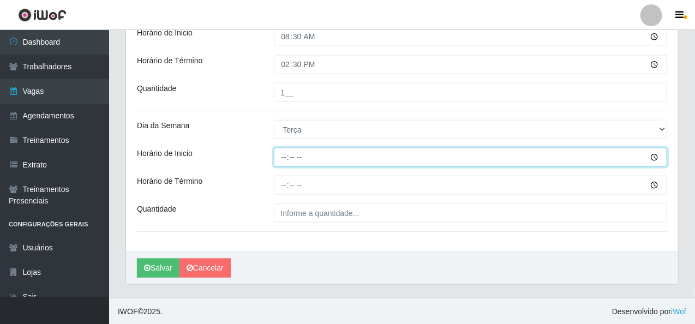
click at [288, 157] on input "Horário de Inicio" at bounding box center [471, 157] width 394 height 19
type input "14:00"
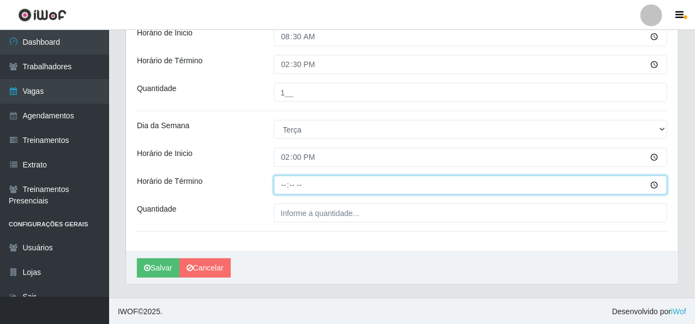
click at [285, 179] on input "Horário de Término" at bounding box center [471, 185] width 394 height 19
type input "20:00"
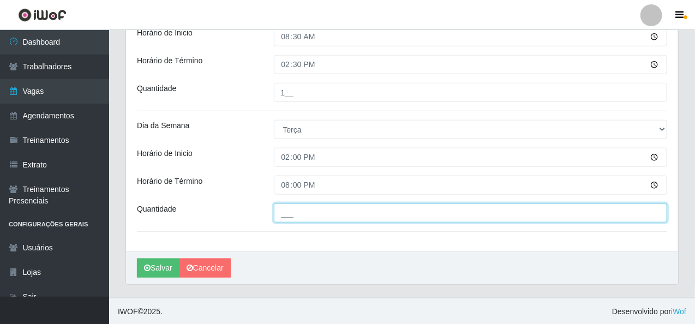
click at [297, 215] on input "___" at bounding box center [471, 213] width 394 height 19
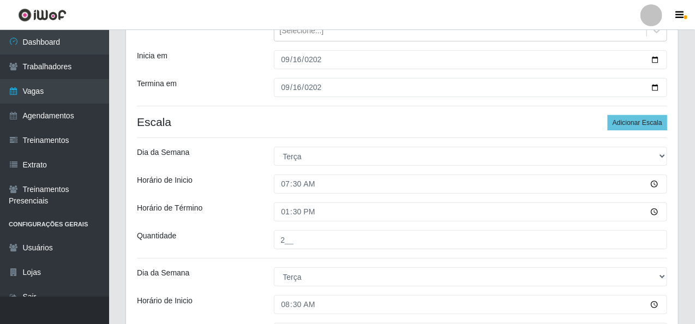
scroll to position [164, 0]
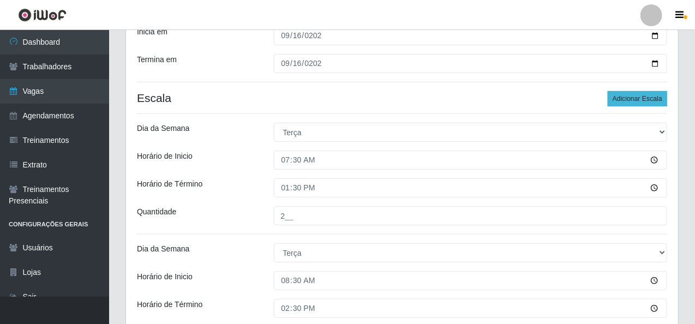
type input "2__"
click at [635, 92] on button "Adicionar Escala" at bounding box center [637, 98] width 59 height 15
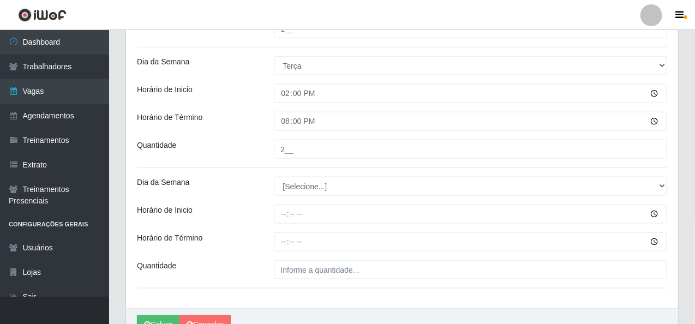
scroll to position [491, 0]
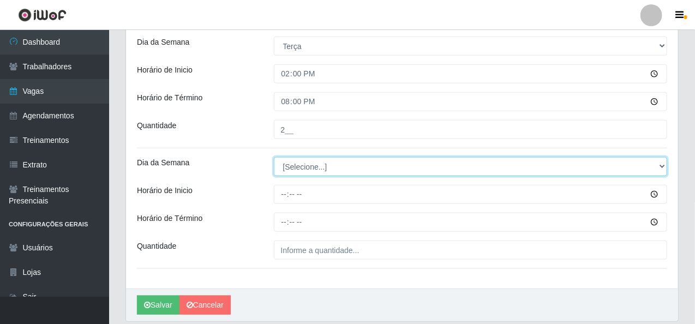
click at [301, 169] on select "[Selecione...] Segunda Terça Quarta Quinta Sexta Sábado Domingo" at bounding box center [471, 166] width 394 height 19
select select "2"
click at [274, 157] on select "[Selecione...] Segunda Terça Quarta Quinta Sexta Sábado Domingo" at bounding box center [471, 166] width 394 height 19
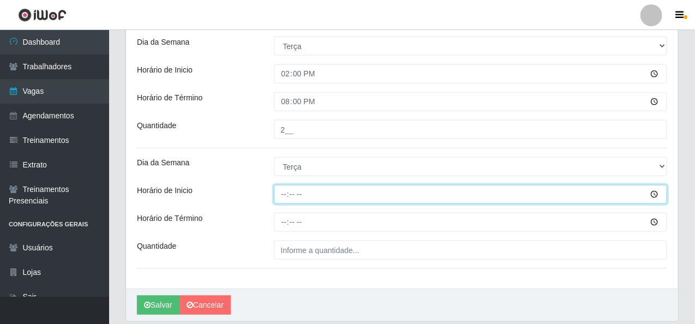
click at [284, 200] on input "Horário de Inicio" at bounding box center [471, 194] width 394 height 19
type input "15:00"
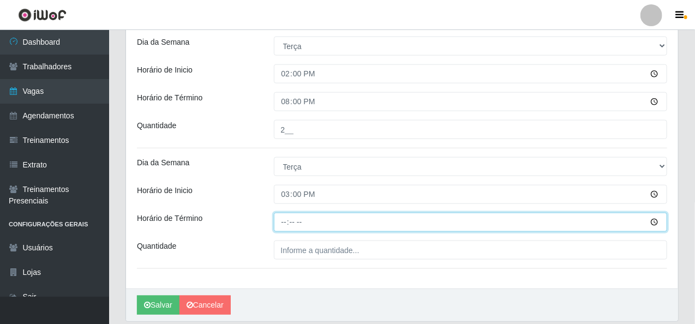
click at [283, 219] on input "Horário de Término" at bounding box center [471, 222] width 394 height 19
type input "15:10"
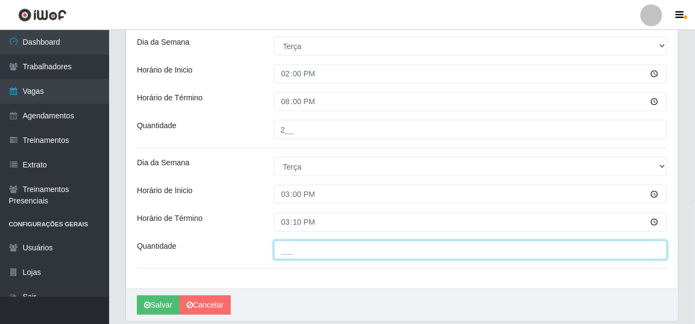
click at [308, 248] on input "___" at bounding box center [471, 250] width 394 height 19
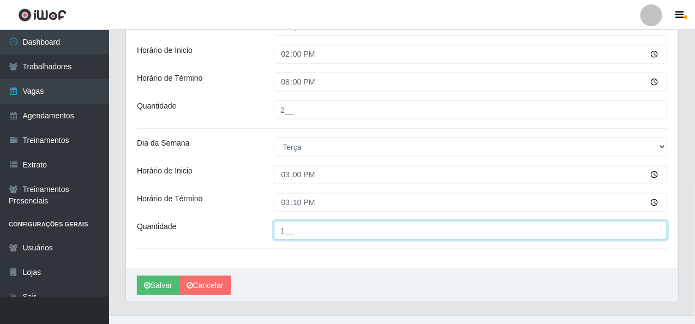
scroll to position [528, 0]
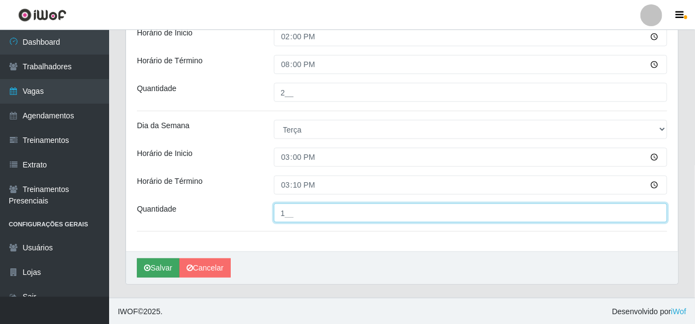
type input "1__"
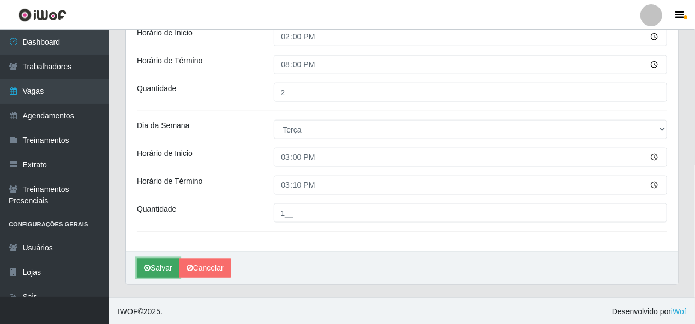
click at [156, 267] on button "Salvar" at bounding box center [158, 268] width 43 height 19
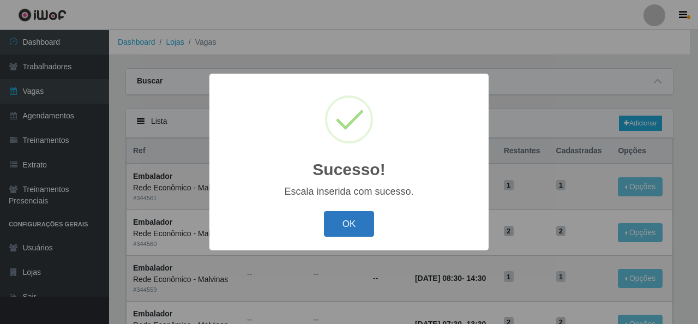
click at [347, 218] on button "OK" at bounding box center [349, 224] width 51 height 26
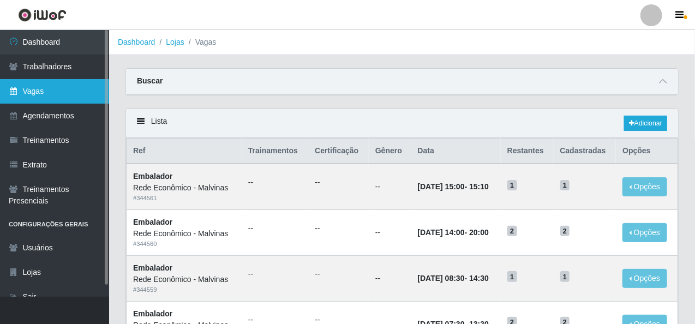
click at [50, 91] on link "Vagas" at bounding box center [54, 91] width 109 height 25
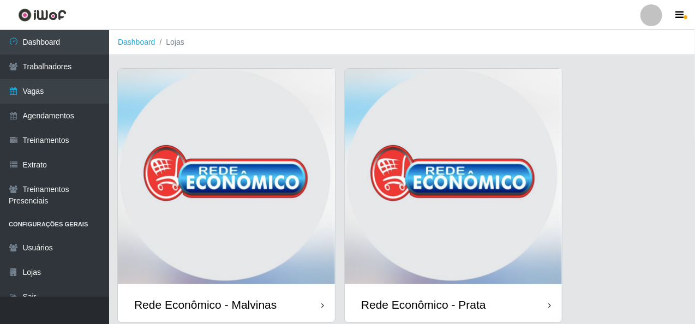
click at [207, 113] on img at bounding box center [226, 178] width 217 height 218
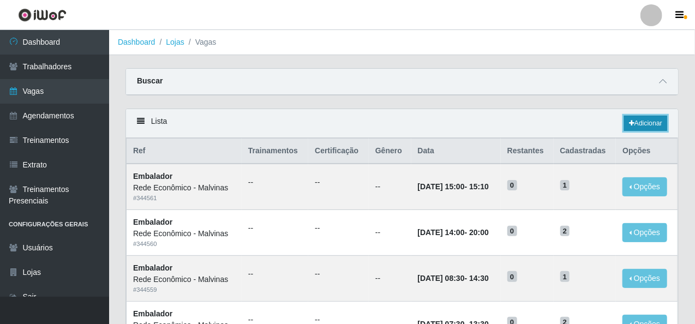
click at [627, 121] on link "Adicionar" at bounding box center [645, 123] width 43 height 15
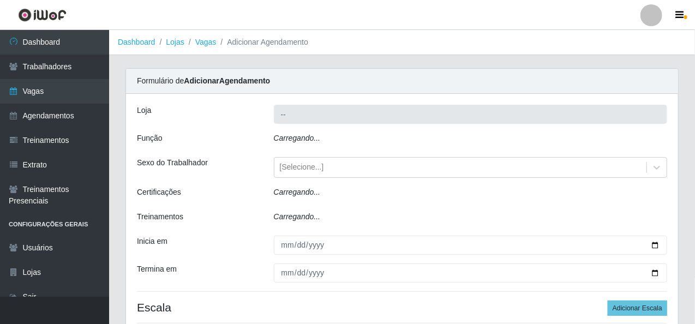
type input "Rede Econômico - Malvinas"
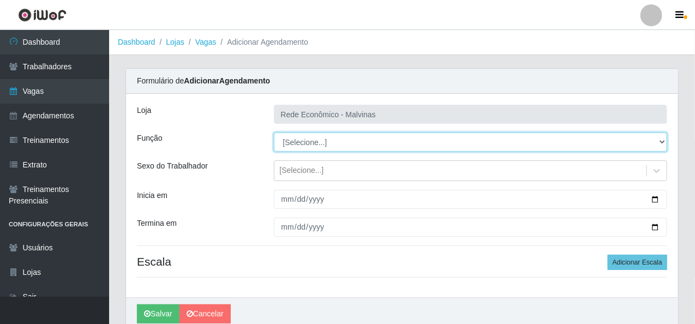
click at [276, 145] on select "[Selecione...] Embalador Embalador + Embalador ++ Operador de Caixa Operador de…" at bounding box center [471, 142] width 394 height 19
select select "1"
click at [274, 133] on select "[Selecione...] Embalador Embalador + Embalador ++ Operador de Caixa Operador de…" at bounding box center [471, 142] width 394 height 19
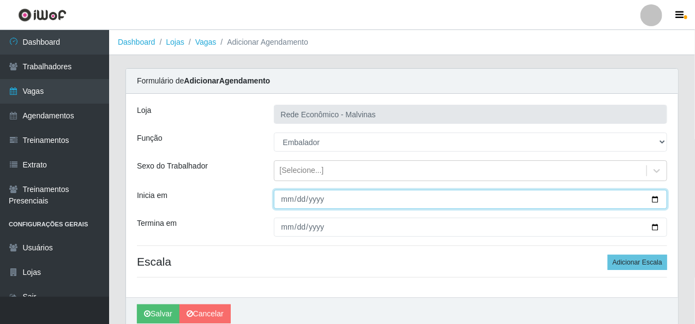
click at [289, 198] on input "Inicia em" at bounding box center [471, 199] width 394 height 19
type input "[DATE]"
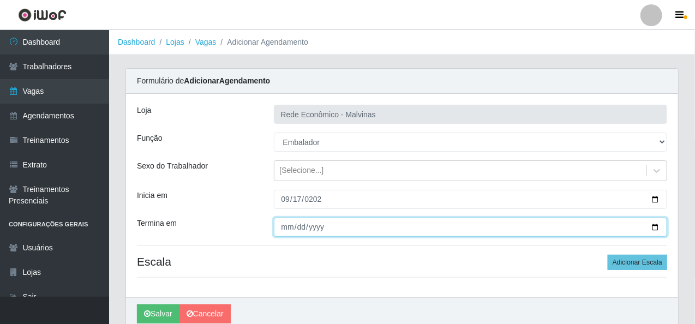
click at [290, 229] on input "Termina em" at bounding box center [471, 227] width 394 height 19
type input "[DATE]"
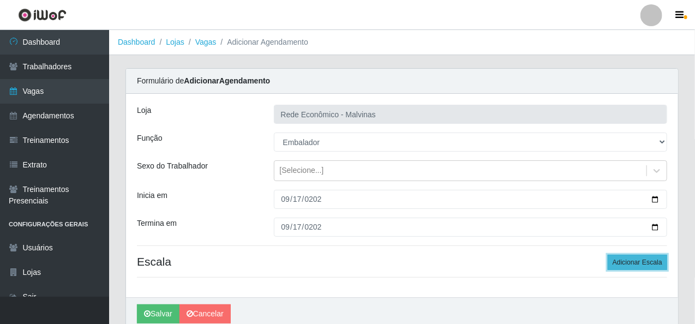
click at [651, 260] on button "Adicionar Escala" at bounding box center [637, 262] width 59 height 15
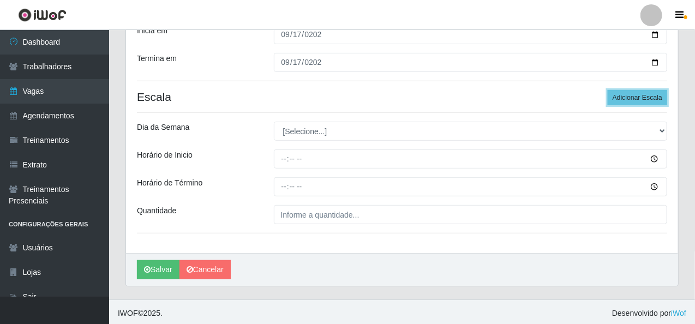
scroll to position [166, 0]
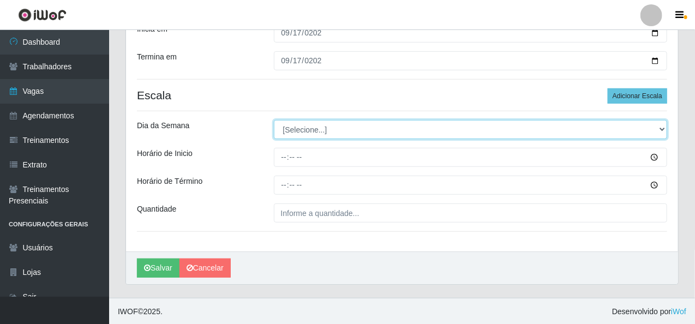
click at [302, 132] on select "[Selecione...] Segunda Terça Quarta Quinta Sexta Sábado Domingo" at bounding box center [471, 129] width 394 height 19
select select "3"
click at [274, 120] on select "[Selecione...] Segunda Terça Quarta Quinta Sexta Sábado Domingo" at bounding box center [471, 129] width 394 height 19
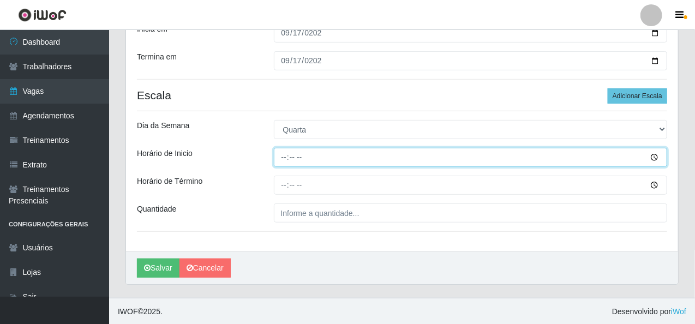
click at [283, 158] on input "Horário de Inicio" at bounding box center [471, 157] width 394 height 19
type input "07:30"
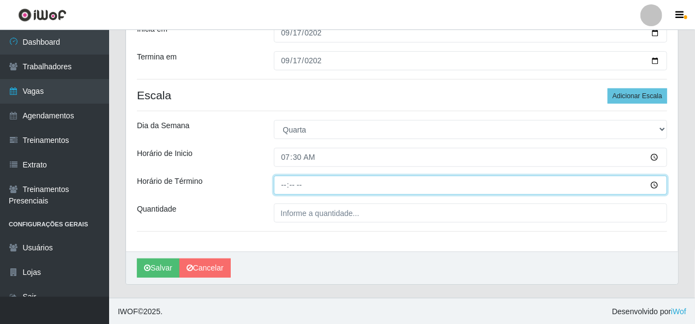
click at [283, 188] on input "Horário de Término" at bounding box center [471, 185] width 394 height 19
type input "13:30"
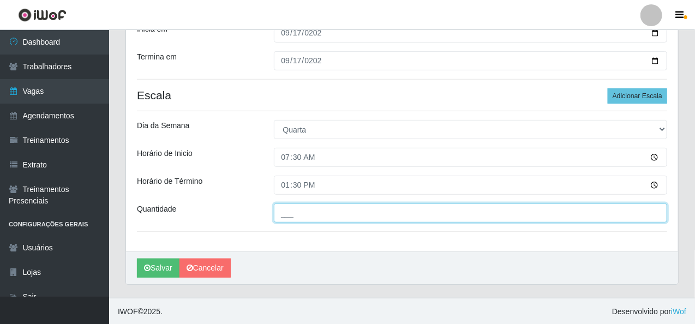
click at [301, 210] on input "___" at bounding box center [471, 213] width 394 height 19
type input "2__"
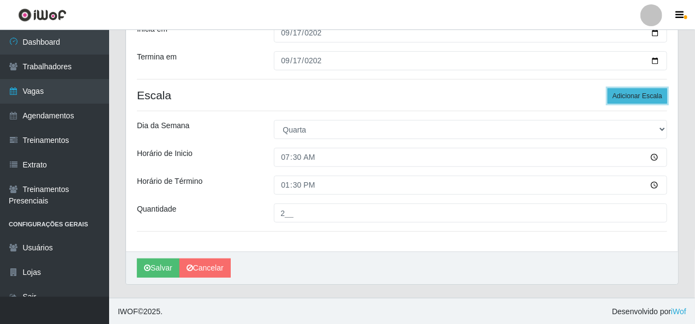
click at [635, 93] on button "Adicionar Escala" at bounding box center [637, 95] width 59 height 15
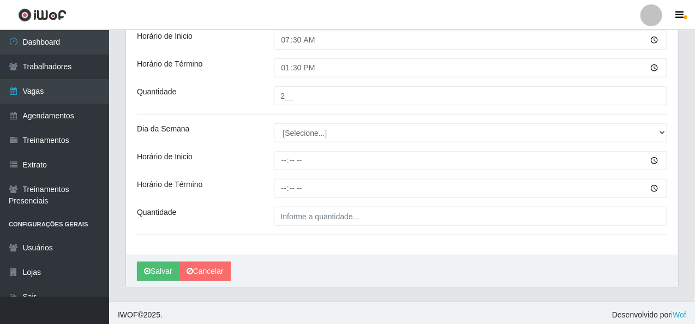
scroll to position [287, 0]
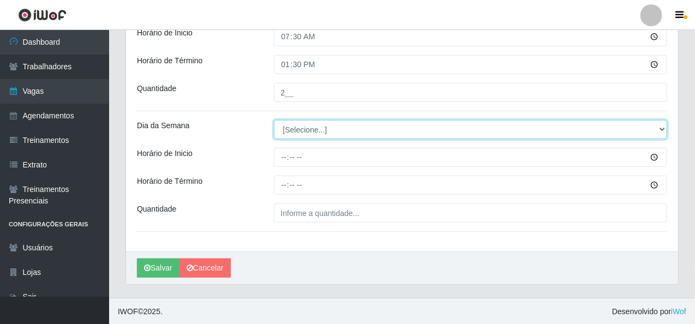
click at [325, 132] on select "[Selecione...] Segunda Terça Quarta Quinta Sexta Sábado Domingo" at bounding box center [471, 129] width 394 height 19
select select "3"
click at [274, 120] on select "[Selecione...] Segunda Terça Quarta Quinta Sexta Sábado Domingo" at bounding box center [471, 129] width 394 height 19
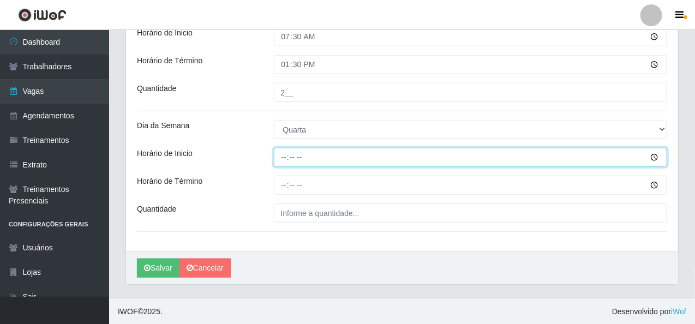
click at [282, 158] on input "Horário de Inicio" at bounding box center [471, 157] width 394 height 19
type input "08:30"
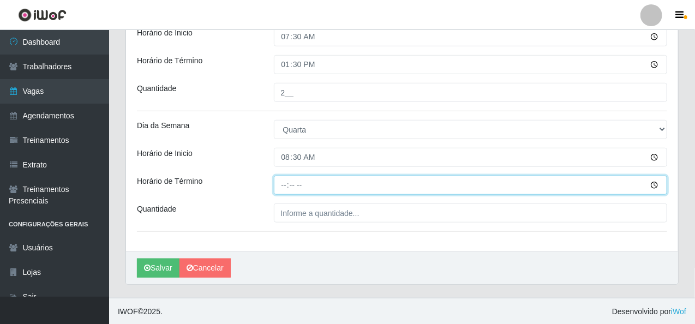
click at [284, 188] on input "Horário de Término" at bounding box center [471, 185] width 394 height 19
type input "14:30"
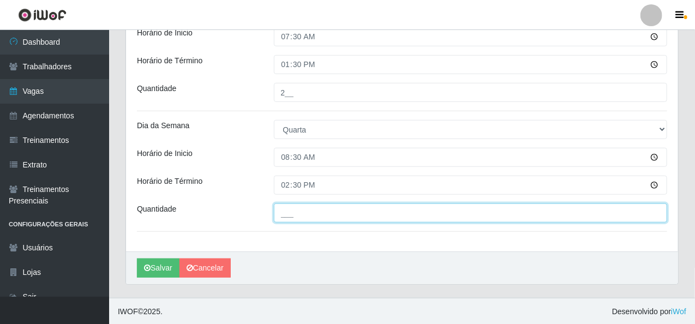
click at [295, 213] on input "___" at bounding box center [471, 213] width 394 height 19
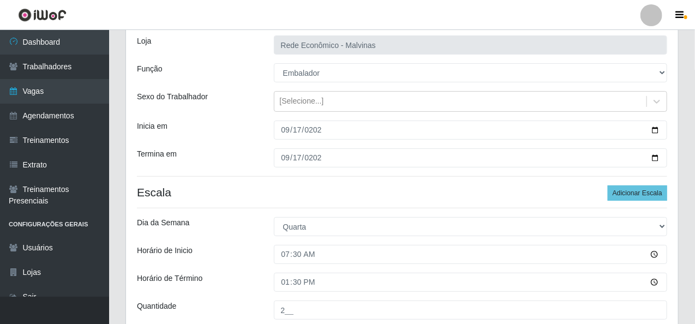
scroll to position [69, 0]
type input "1__"
click at [638, 192] on button "Adicionar Escala" at bounding box center [637, 193] width 59 height 15
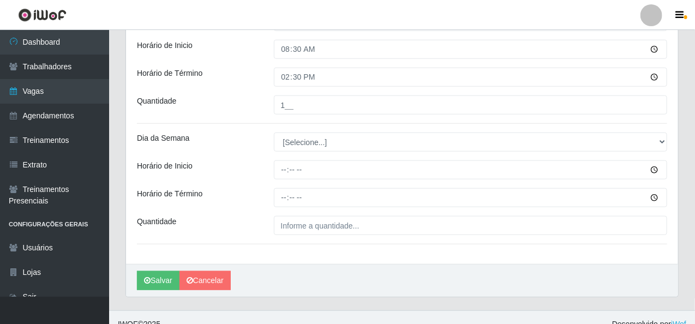
scroll to position [408, 0]
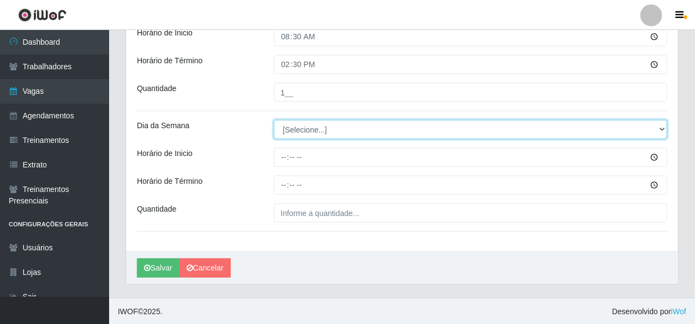
click at [308, 130] on select "[Selecione...] Segunda Terça Quarta Quinta Sexta Sábado Domingo" at bounding box center [471, 129] width 394 height 19
select select "3"
click at [274, 120] on select "[Selecione...] Segunda Terça Quarta Quinta Sexta Sábado Domingo" at bounding box center [471, 129] width 394 height 19
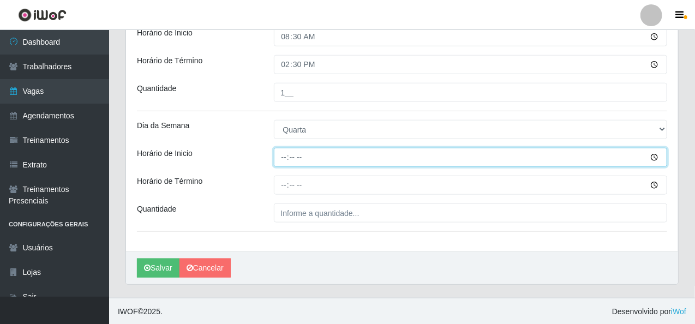
click at [284, 156] on input "Horário de Inicio" at bounding box center [471, 157] width 394 height 19
type input "14:00"
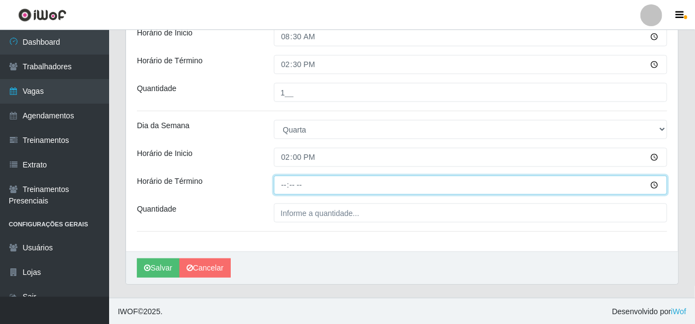
click at [282, 182] on input "Horário de Término" at bounding box center [471, 185] width 394 height 19
type input "14:00"
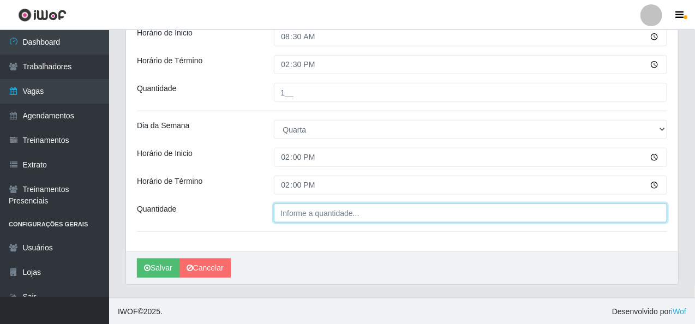
type input "___"
click at [316, 211] on input "___" at bounding box center [471, 213] width 394 height 19
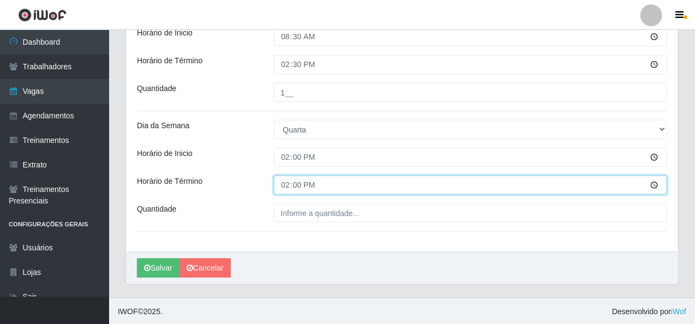
click at [288, 189] on input "14:00" at bounding box center [471, 185] width 394 height 19
type input "20:00"
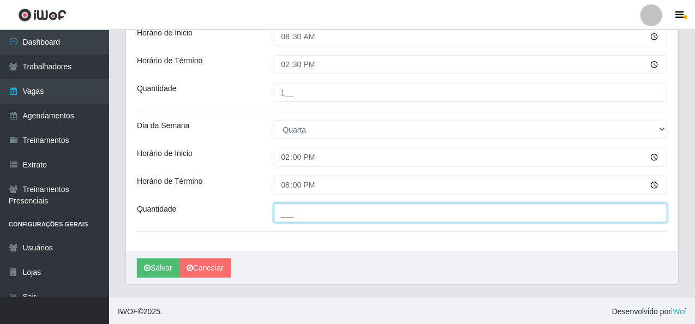
click at [307, 215] on input "___" at bounding box center [471, 213] width 394 height 19
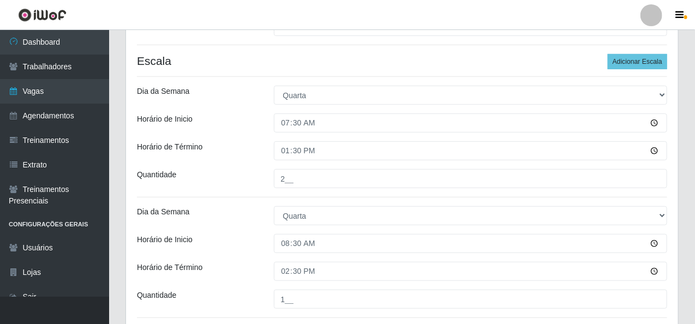
scroll to position [189, 0]
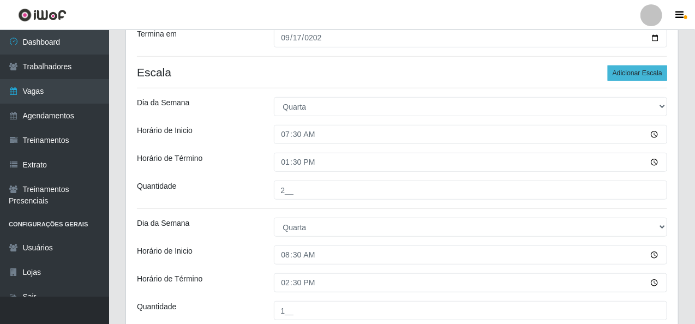
type input "2__"
click at [652, 75] on button "Adicionar Escala" at bounding box center [637, 72] width 59 height 15
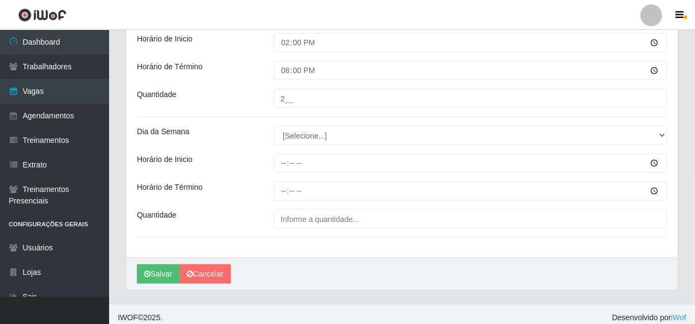
scroll to position [528, 0]
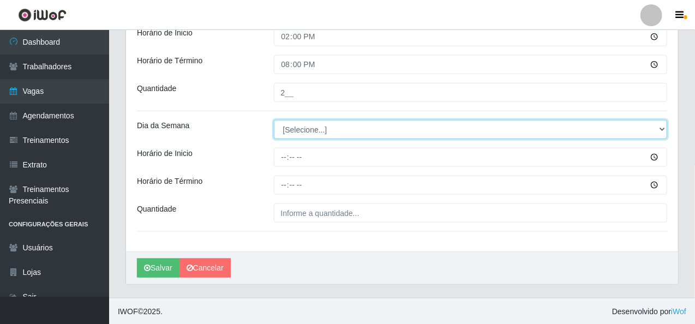
click at [307, 131] on select "[Selecione...] Segunda Terça Quarta Quinta Sexta Sábado Domingo" at bounding box center [471, 129] width 394 height 19
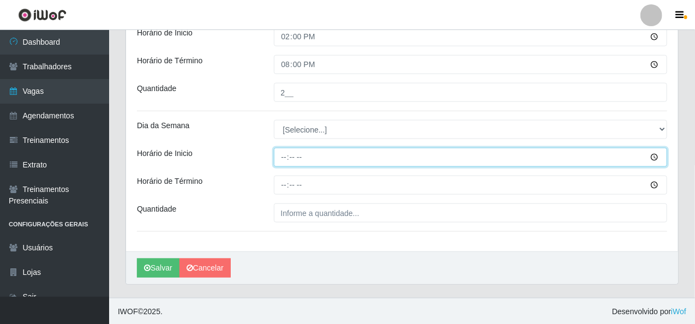
click at [279, 159] on input "Horário de Inicio" at bounding box center [471, 157] width 394 height 19
type input "15:00"
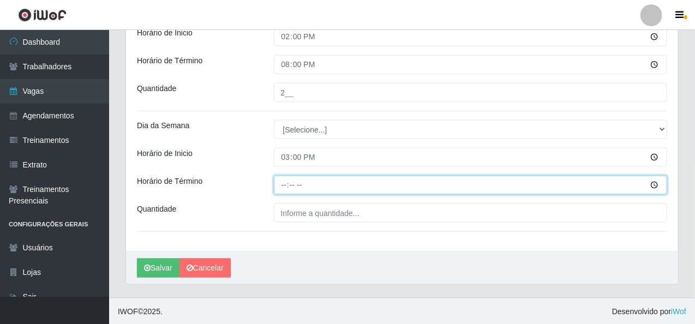
click at [284, 186] on input "Horário de Término" at bounding box center [471, 185] width 394 height 19
type input "20:10"
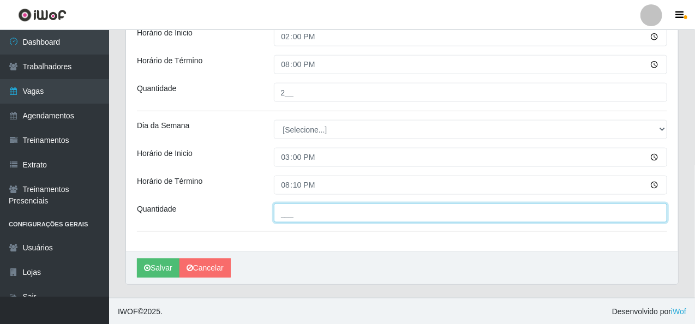
click at [358, 210] on input "___" at bounding box center [471, 213] width 394 height 19
type input "1__"
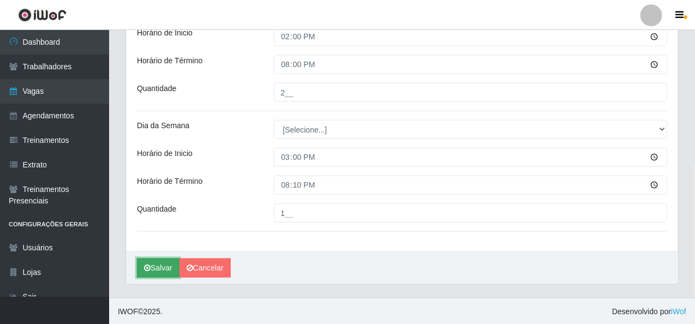
click at [154, 267] on button "Salvar" at bounding box center [158, 268] width 43 height 19
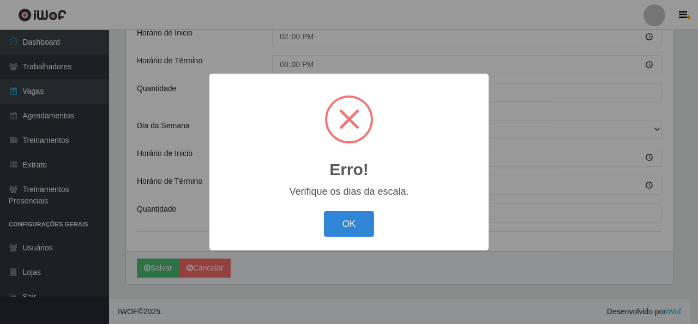
click at [373, 219] on button "OK" at bounding box center [349, 224] width 51 height 26
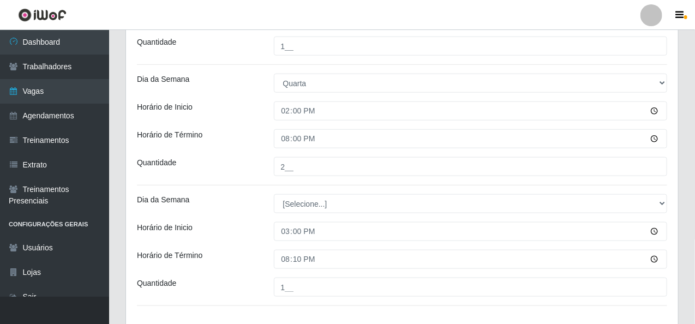
scroll to position [474, 0]
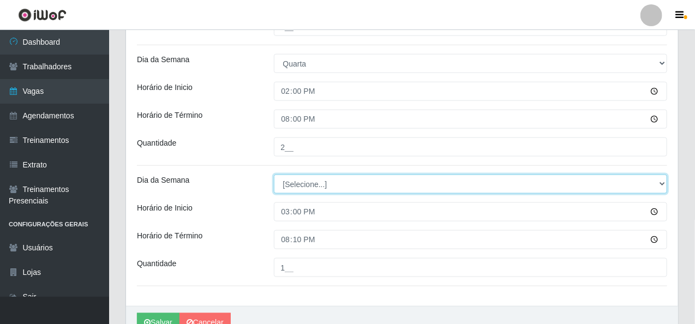
click at [310, 187] on select "[Selecione...] Segunda Terça Quarta Quinta Sexta Sábado Domingo" at bounding box center [471, 184] width 394 height 19
select select "3"
click at [274, 175] on select "[Selecione...] Segunda Terça Quarta Quinta Sexta Sábado Domingo" at bounding box center [471, 184] width 394 height 19
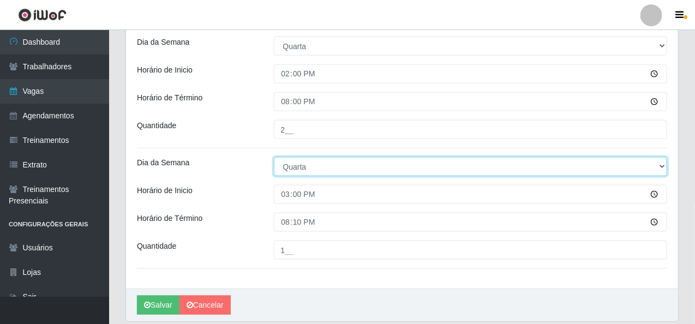
scroll to position [528, 0]
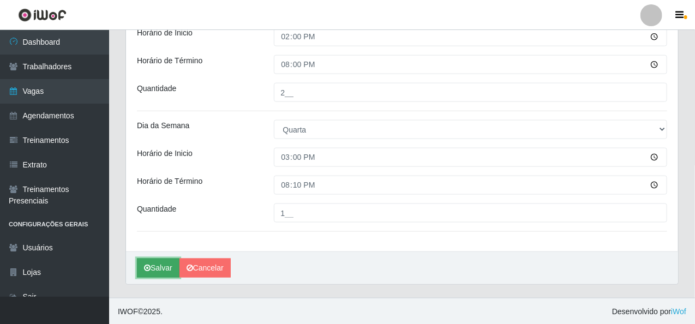
click at [162, 264] on button "Salvar" at bounding box center [158, 268] width 43 height 19
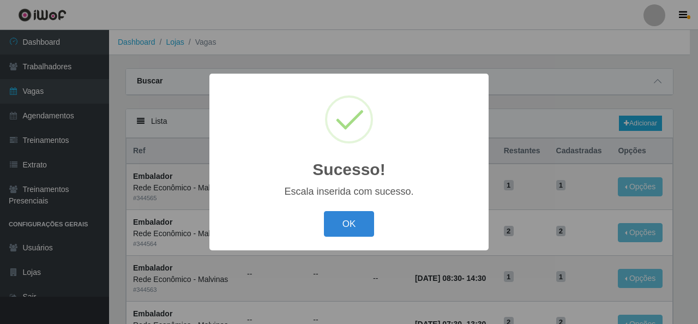
click at [365, 210] on div "OK Cancel" at bounding box center [349, 223] width 258 height 31
click at [367, 212] on div "OK Cancel" at bounding box center [349, 223] width 258 height 31
click at [367, 222] on button "OK" at bounding box center [349, 224] width 51 height 26
